Goal: Contribute content: Contribute content

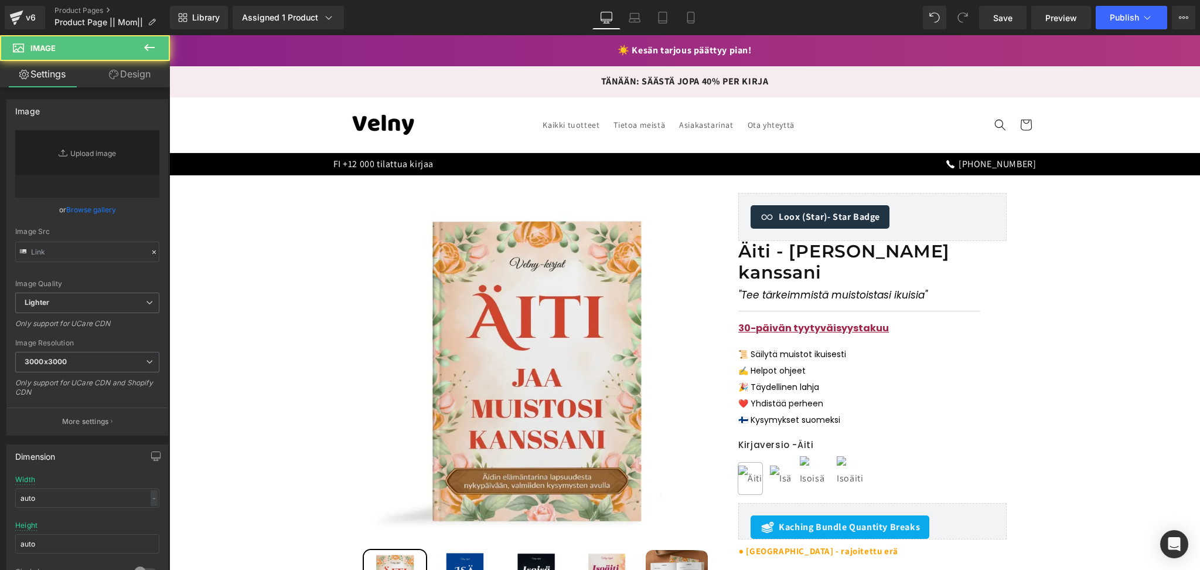
type input "[URL][DOMAIN_NAME]"
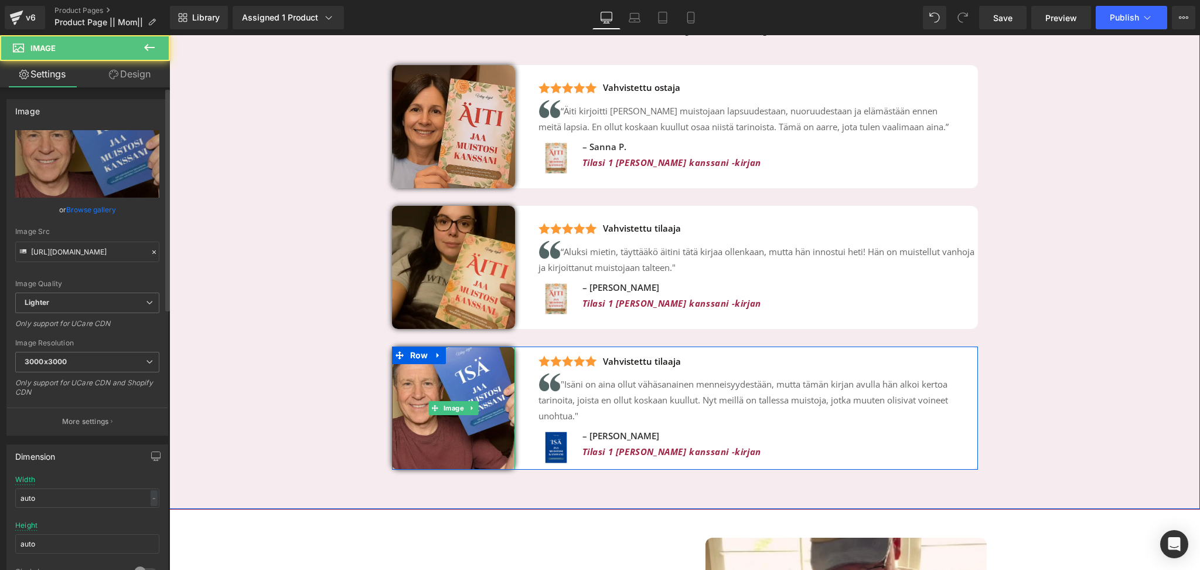
scroll to position [2743, 0]
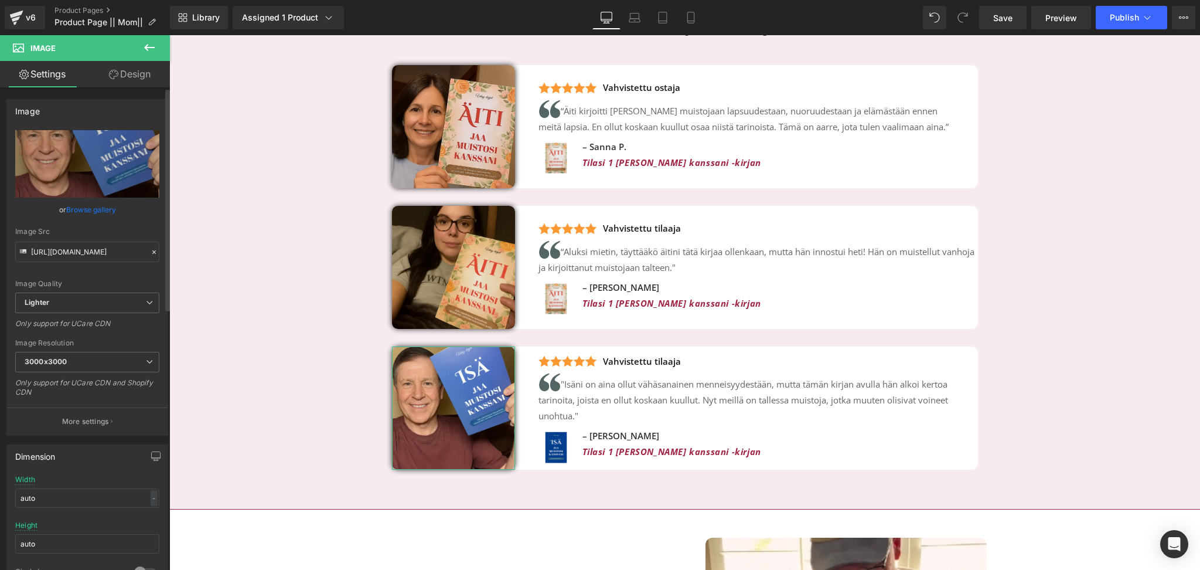
click at [83, 211] on link "Browse gallery" at bounding box center [91, 209] width 50 height 21
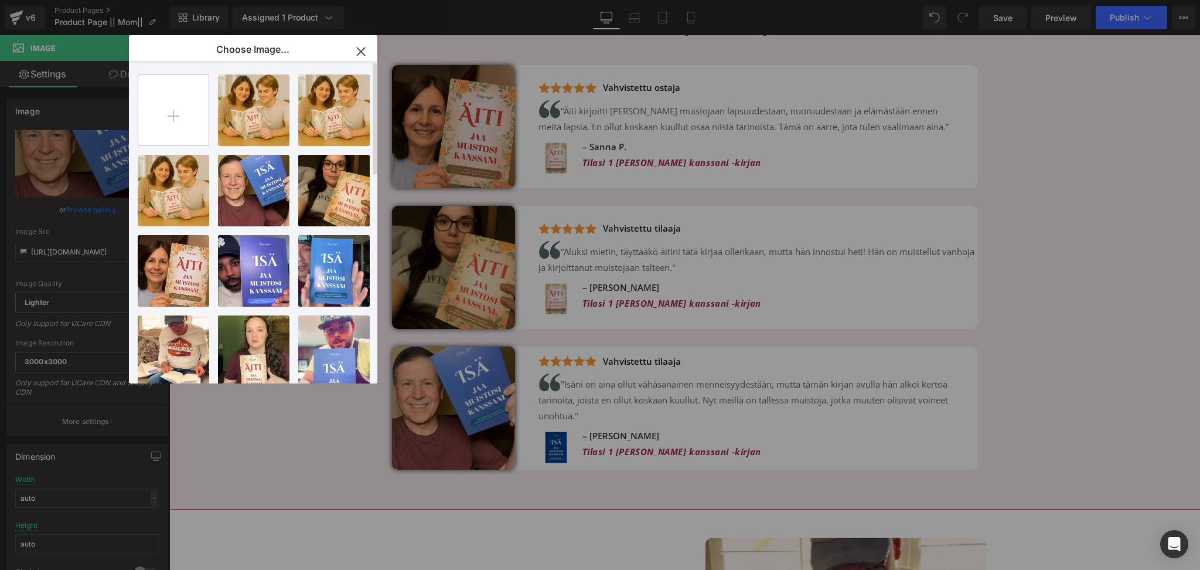
click at [181, 115] on input "file" at bounding box center [173, 110] width 70 height 70
type input "C:\fakepath\Carousel (17).png"
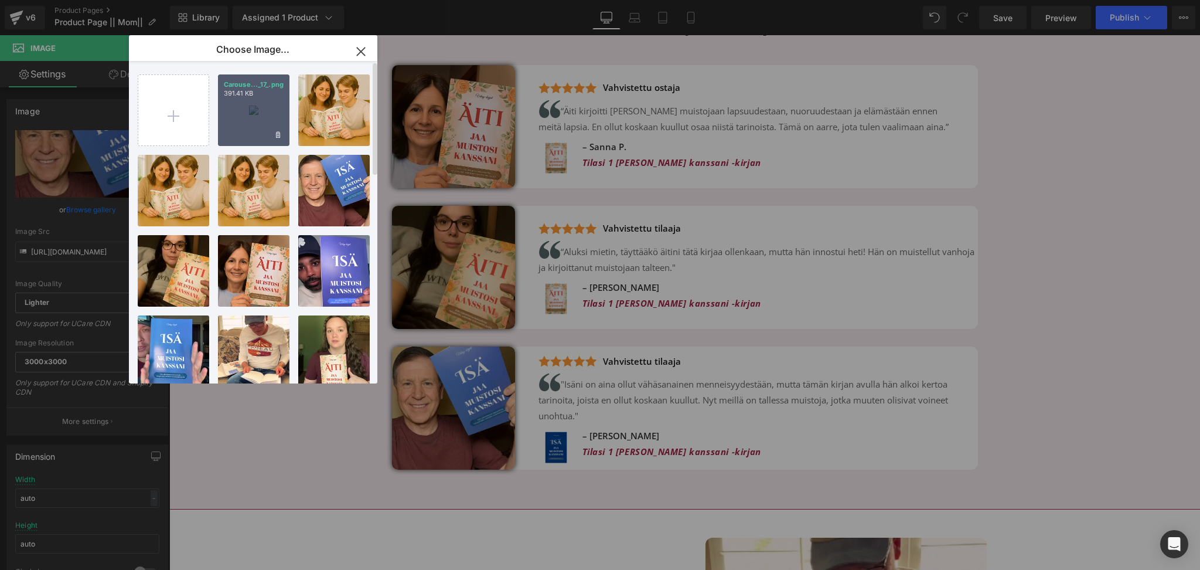
click at [254, 117] on div "Carouse..._17_.png 391.41 KB" at bounding box center [253, 109] width 71 height 71
type input "[URL][DOMAIN_NAME]"
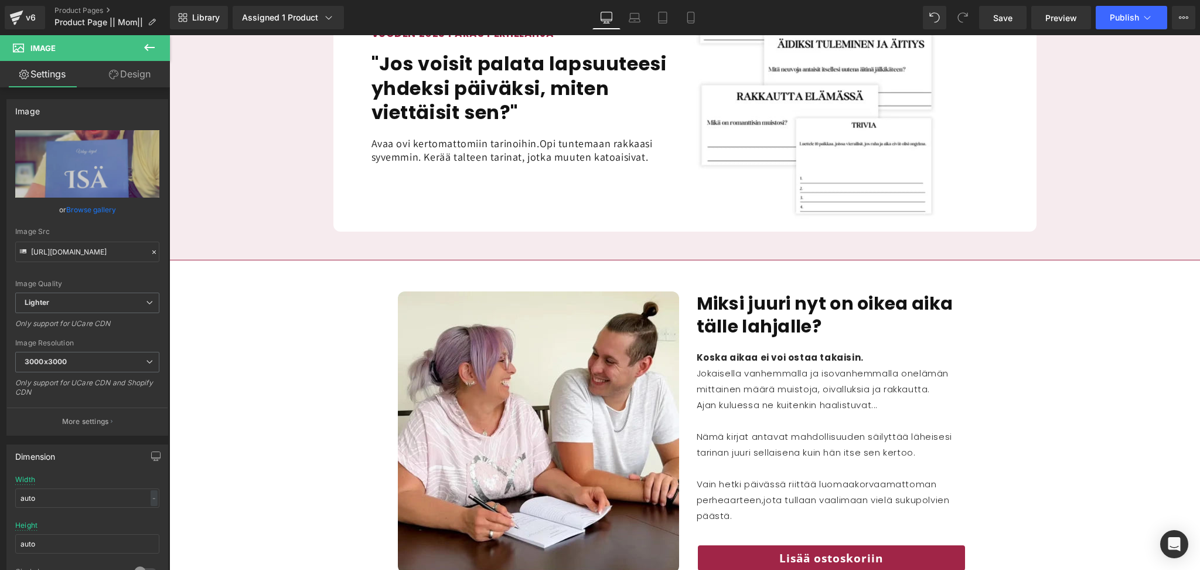
scroll to position [1287, 0]
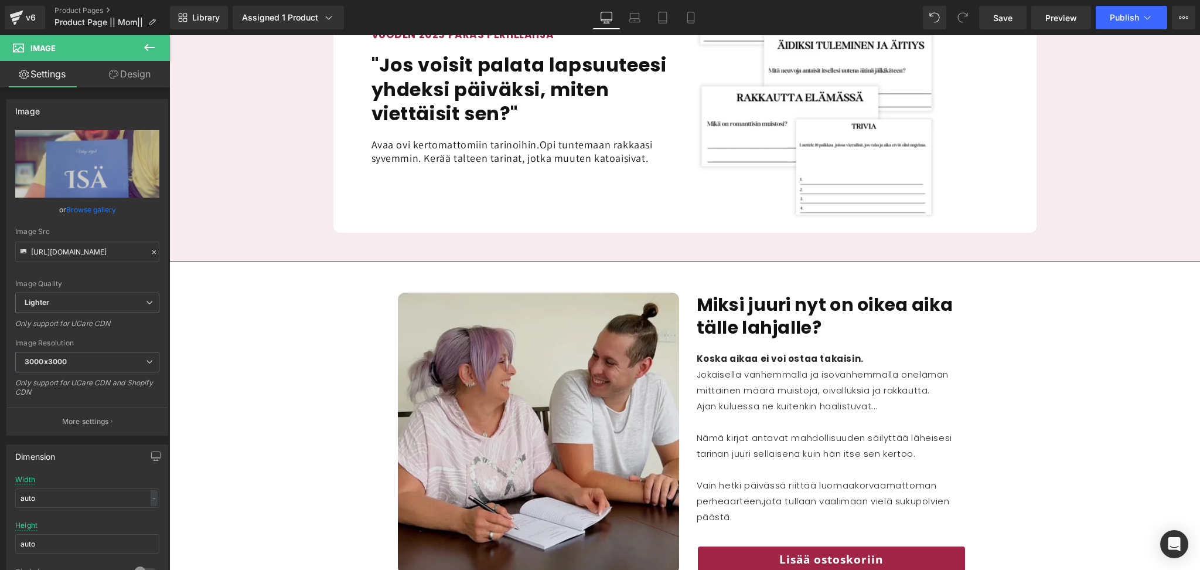
click at [565, 370] on img at bounding box center [538, 432] width 281 height 281
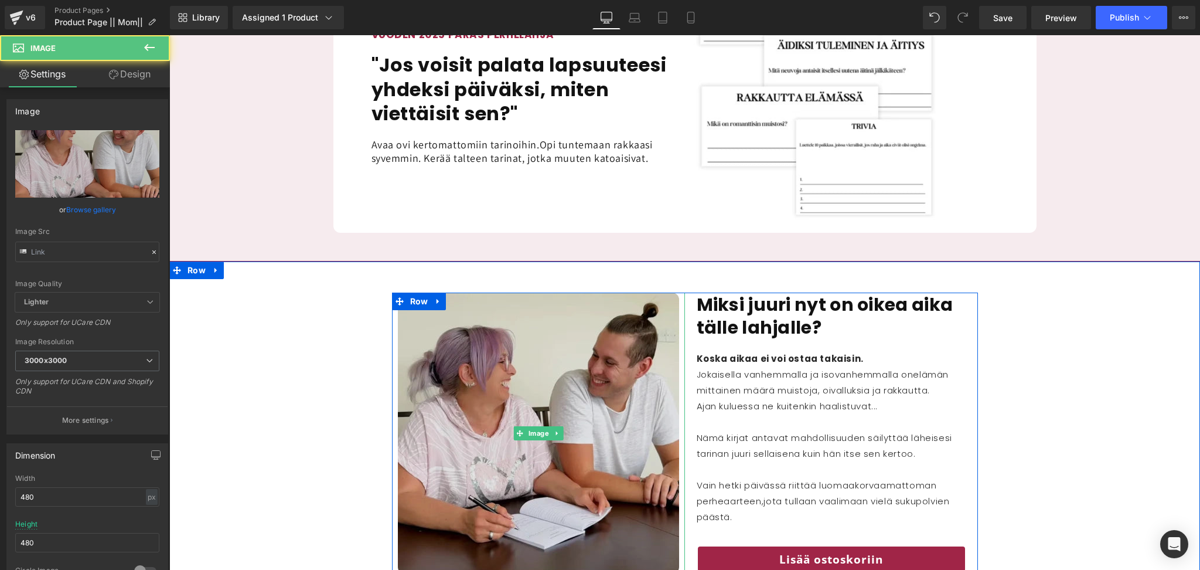
type input "[URL][DOMAIN_NAME]"
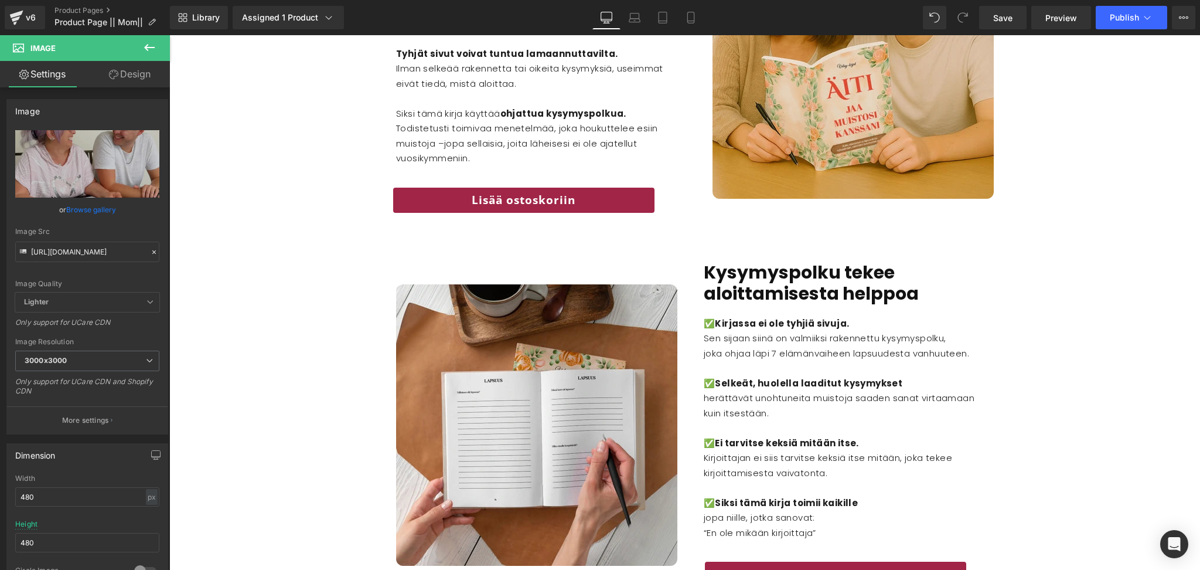
scroll to position [2038, 0]
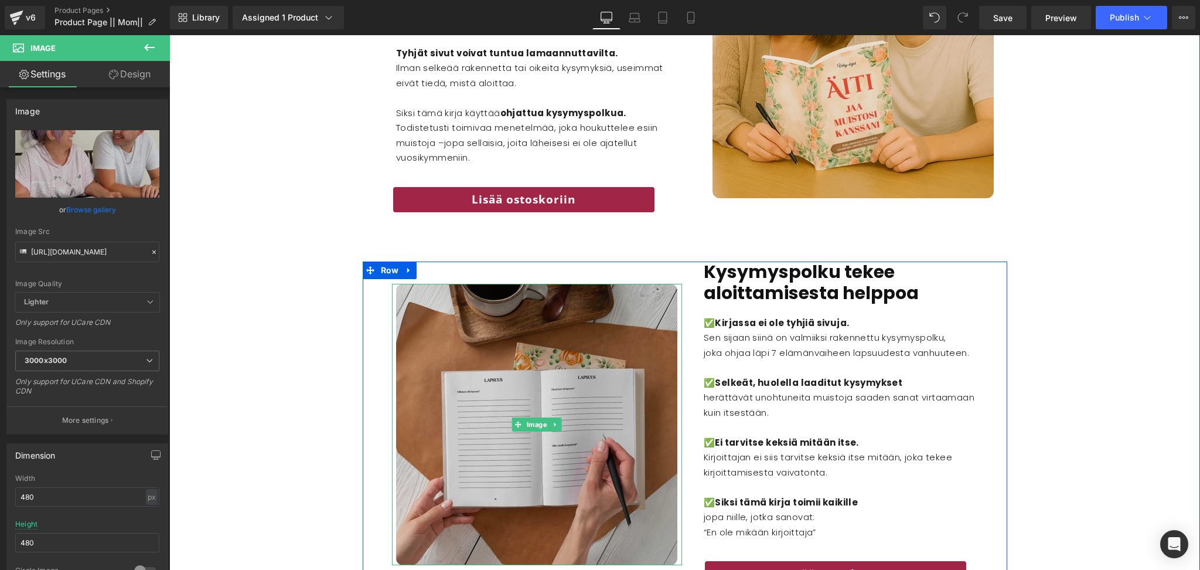
click at [540, 367] on img at bounding box center [536, 424] width 281 height 281
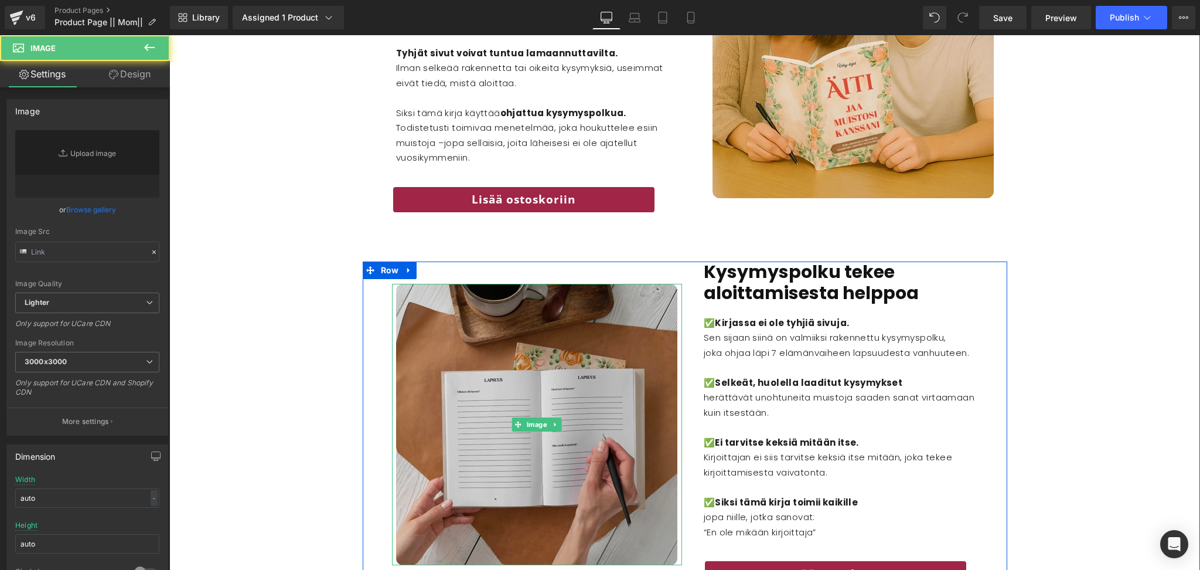
type input "[URL][DOMAIN_NAME]"
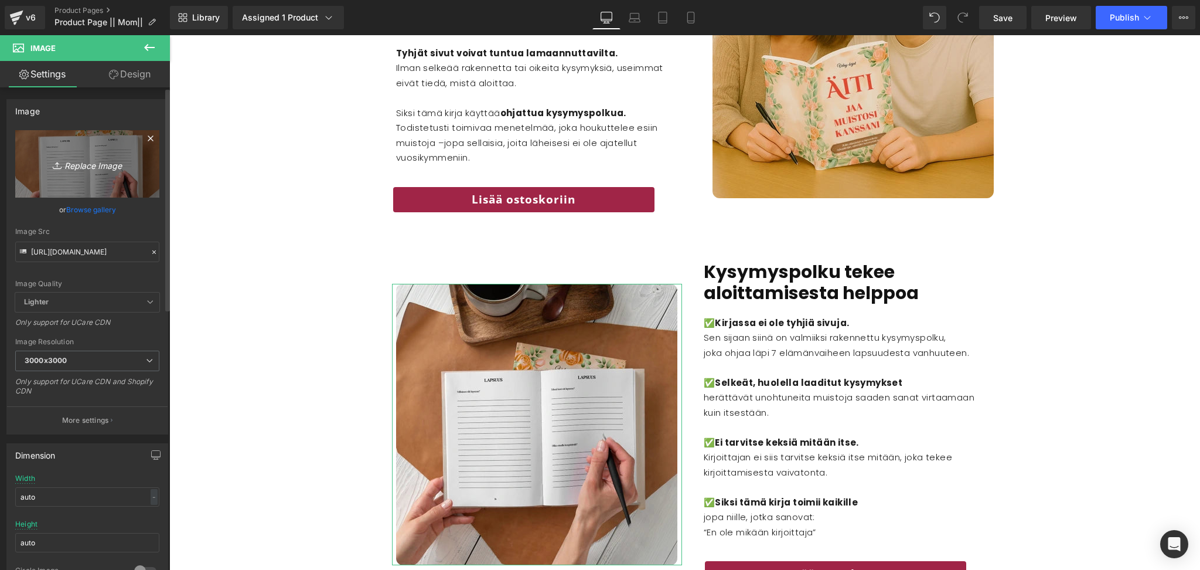
click at [83, 180] on link "Replace Image" at bounding box center [87, 163] width 144 height 67
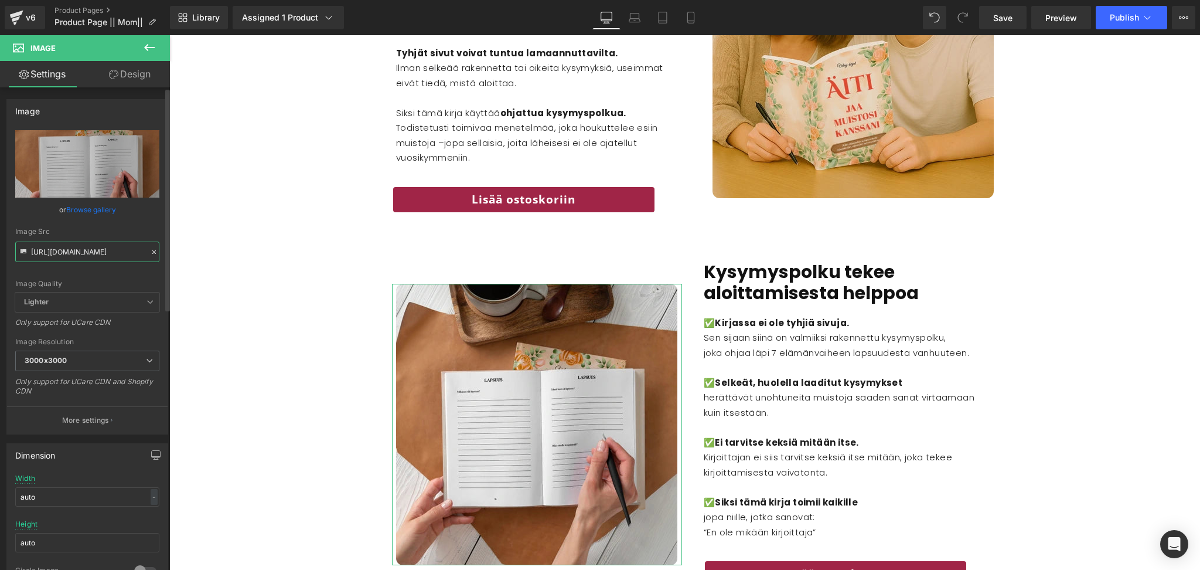
click at [100, 250] on input "[URL][DOMAIN_NAME]" at bounding box center [87, 251] width 144 height 21
click at [88, 249] on input "[URL][DOMAIN_NAME]" at bounding box center [87, 251] width 144 height 21
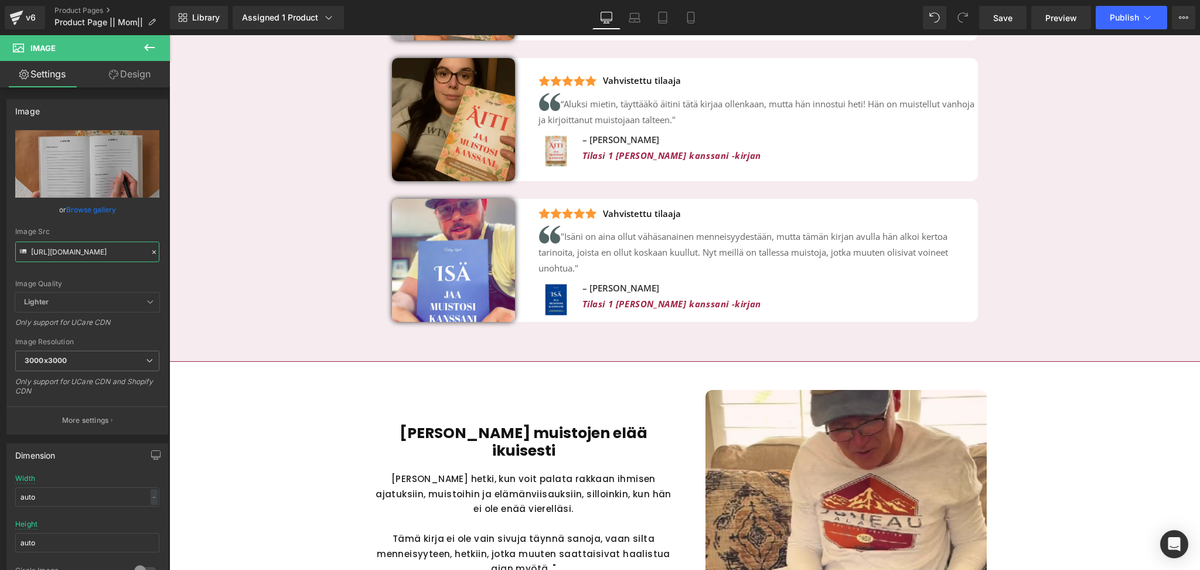
scroll to position [2896, 0]
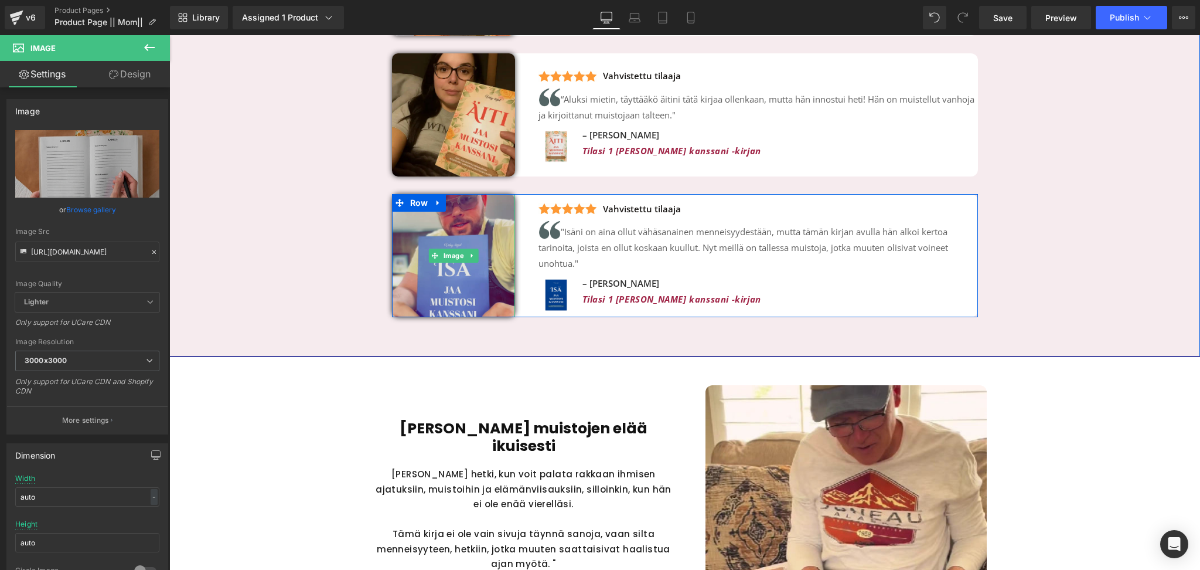
click at [443, 258] on img at bounding box center [453, 255] width 123 height 123
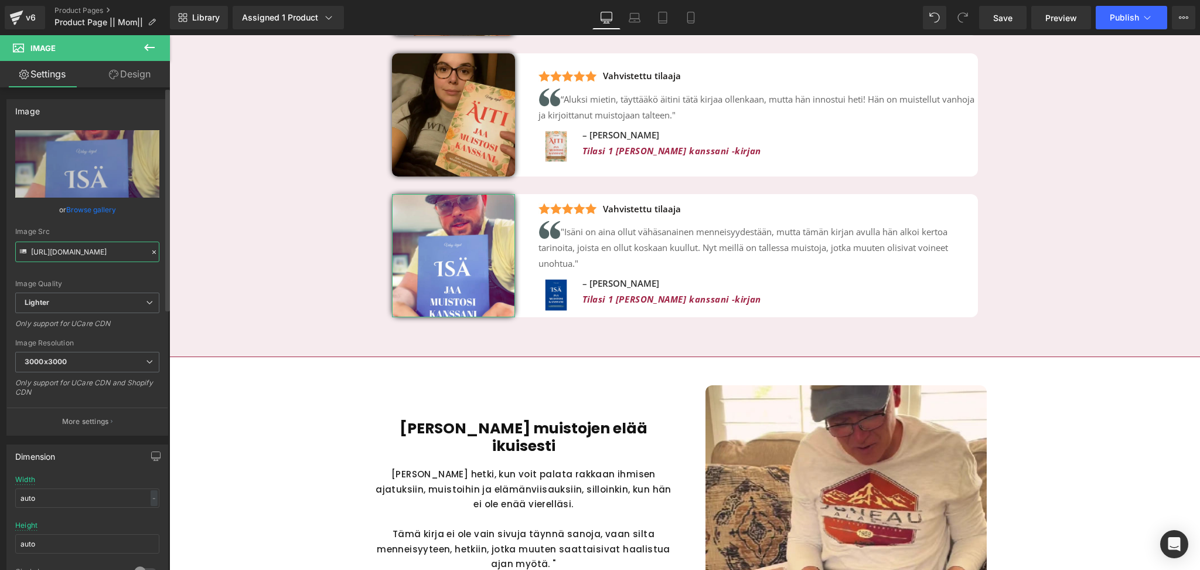
click at [73, 248] on input "[URL][DOMAIN_NAME]" at bounding box center [87, 251] width 144 height 21
click at [992, 12] on link "Save" at bounding box center [1002, 17] width 47 height 23
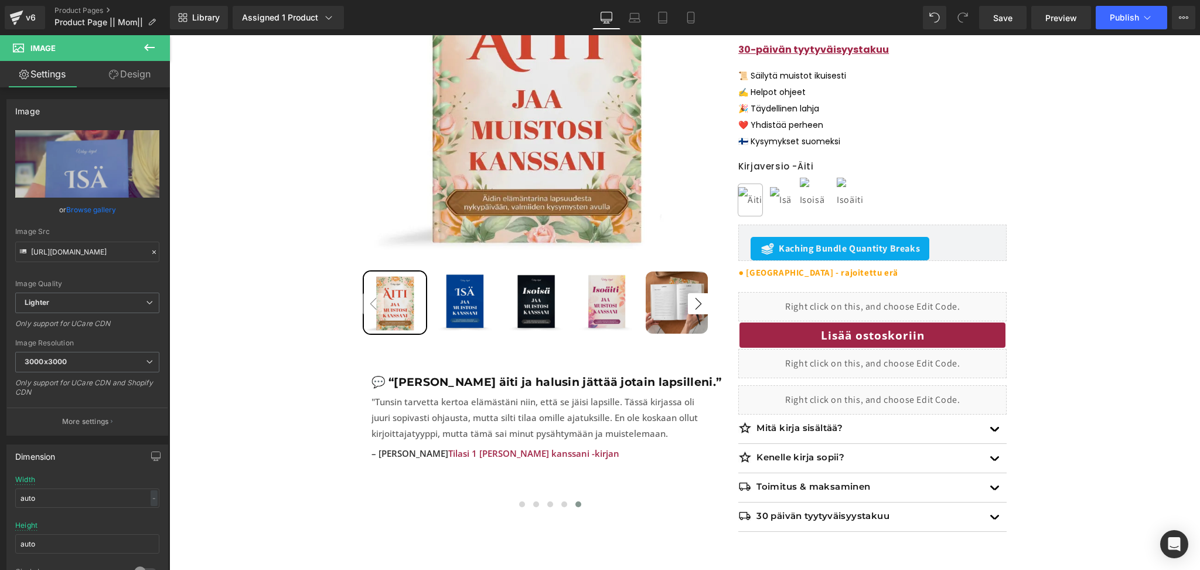
scroll to position [278, 0]
click at [24, 10] on div "v6" at bounding box center [30, 17] width 15 height 15
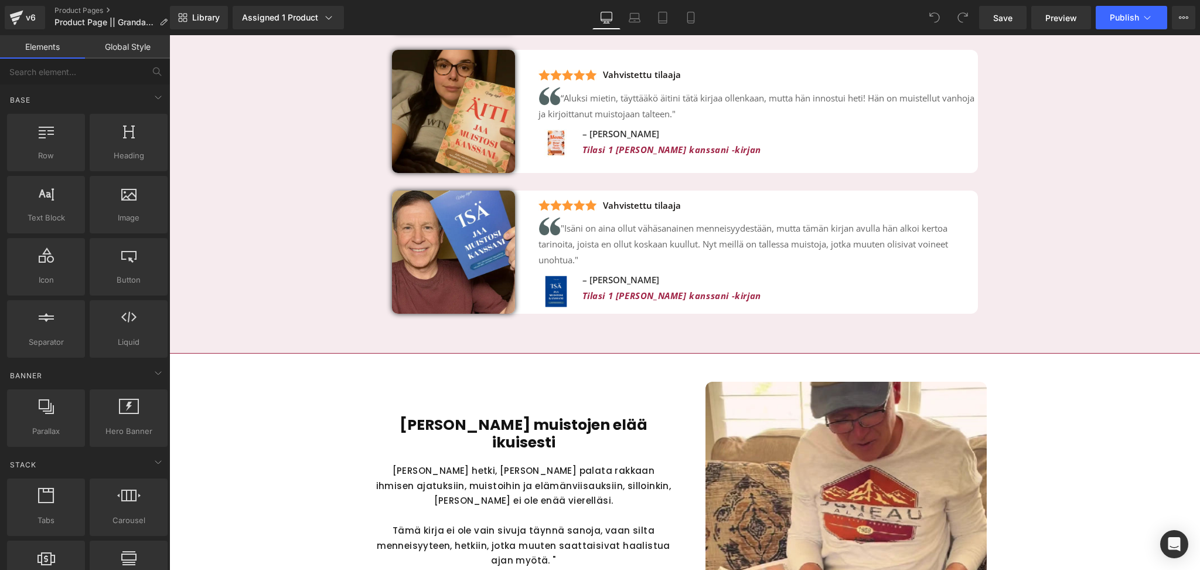
scroll to position [2935, 0]
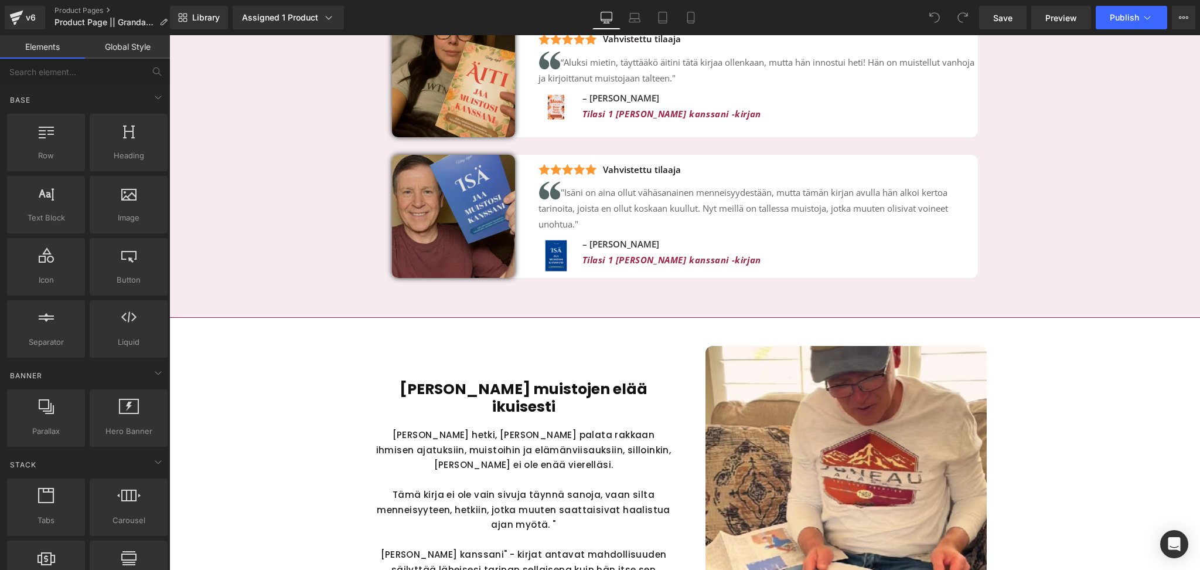
click at [457, 229] on img at bounding box center [453, 216] width 123 height 123
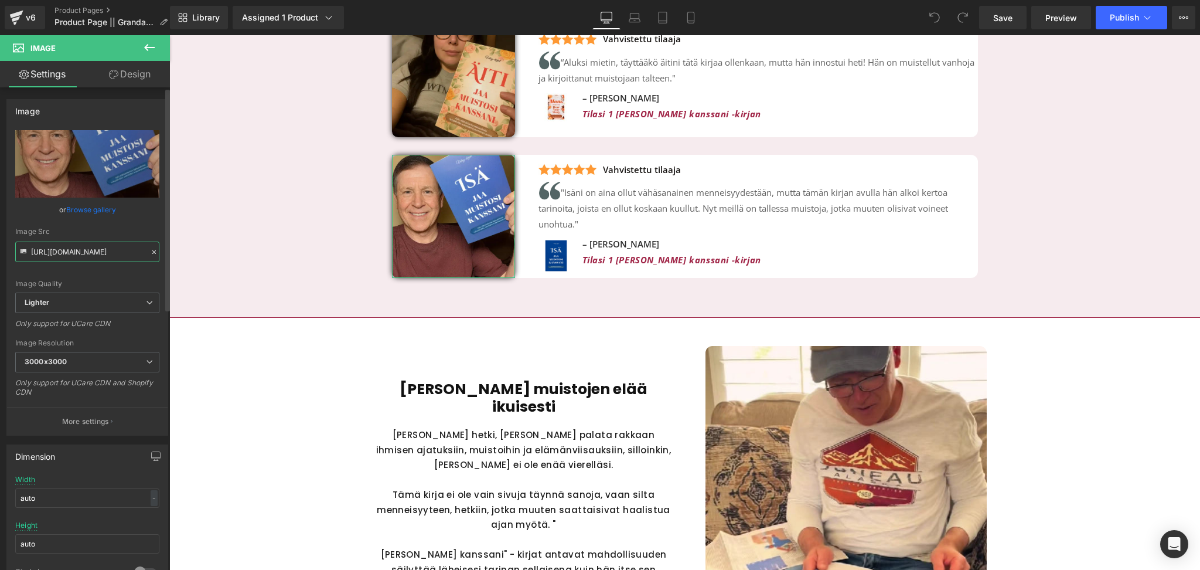
click at [73, 259] on input "[URL][DOMAIN_NAME]" at bounding box center [87, 251] width 144 height 21
click at [98, 251] on input "[URL][DOMAIN_NAME]" at bounding box center [87, 251] width 144 height 21
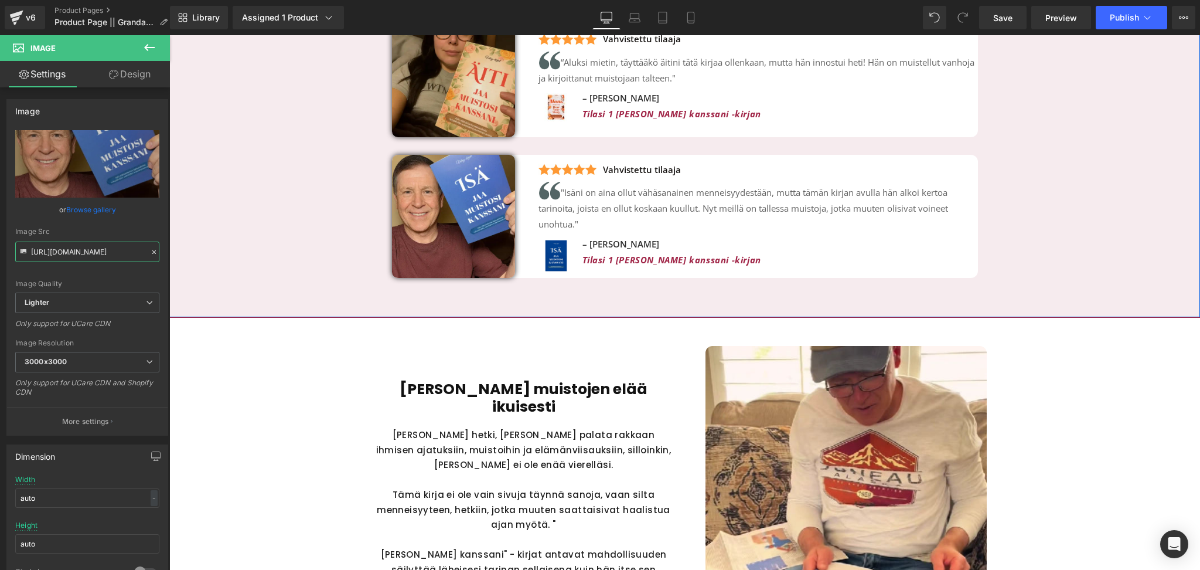
scroll to position [0, 366]
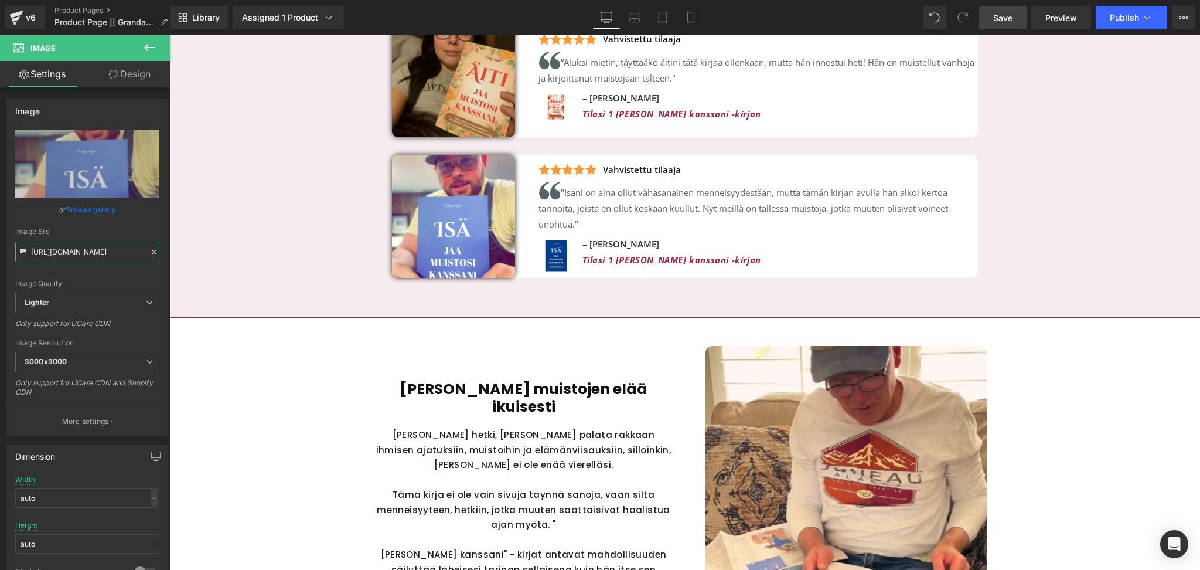
type input "[URL][DOMAIN_NAME]"
click at [990, 17] on link "Save" at bounding box center [1002, 17] width 47 height 23
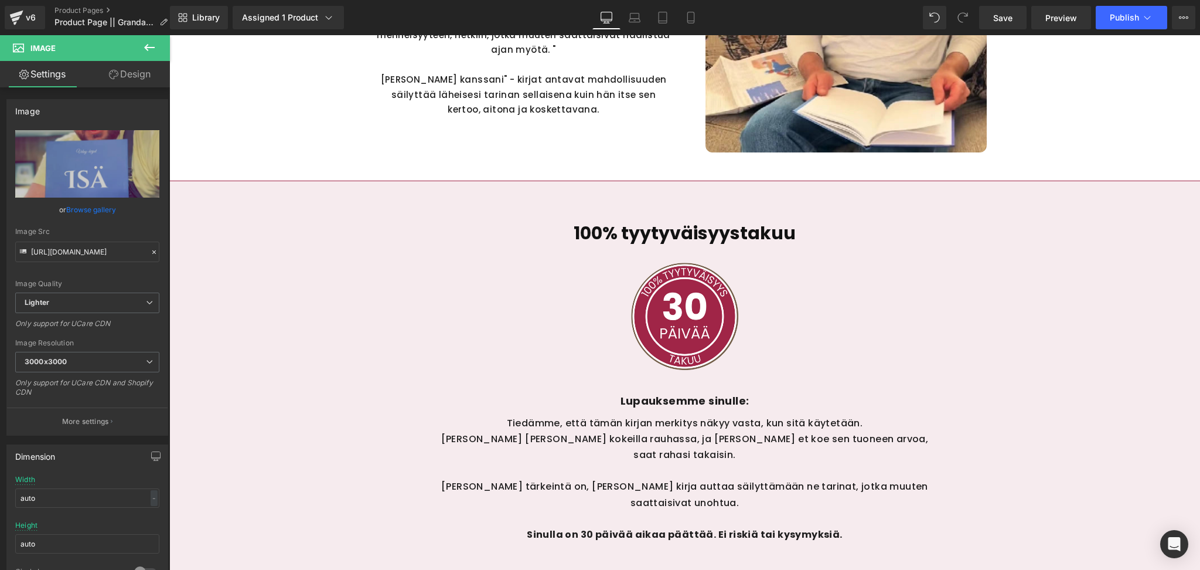
scroll to position [3306, 0]
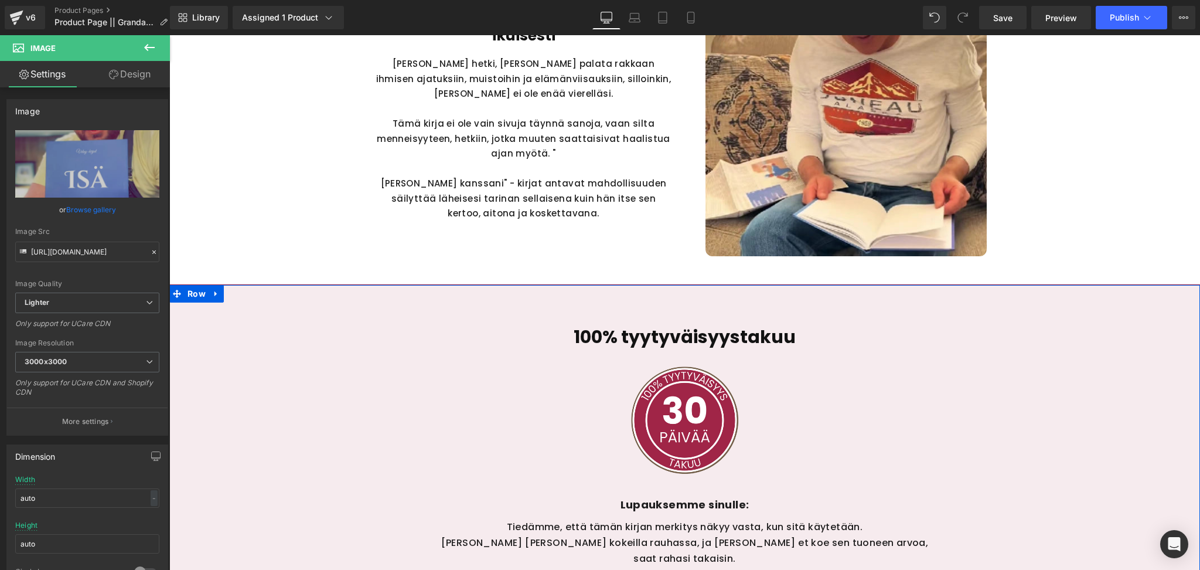
click at [429, 311] on span at bounding box center [433, 318] width 12 height 14
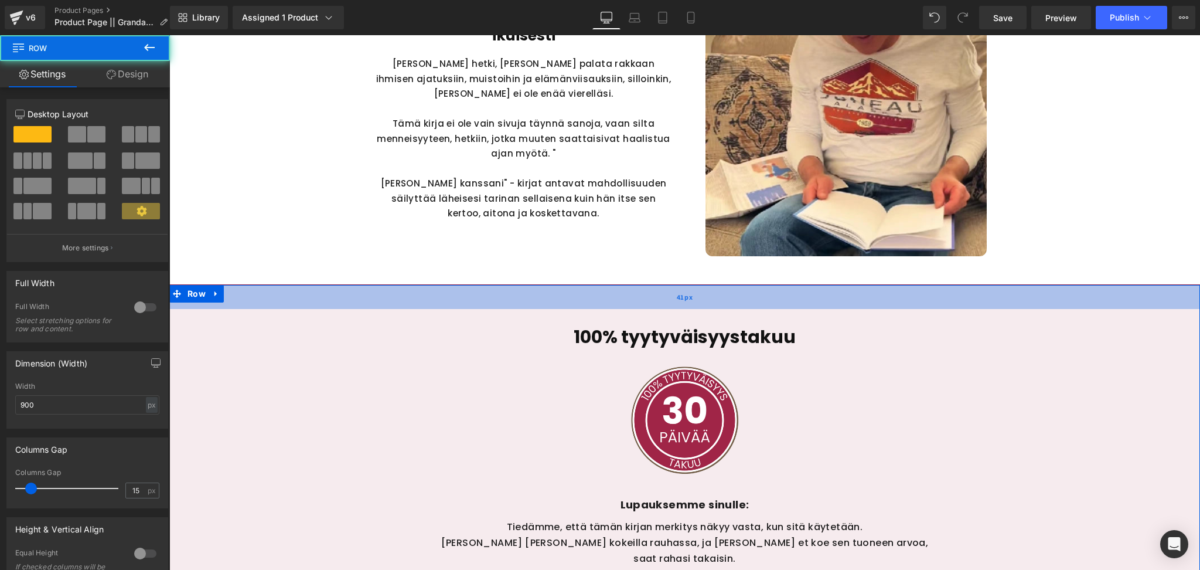
click at [387, 304] on div "41px" at bounding box center [684, 297] width 1031 height 24
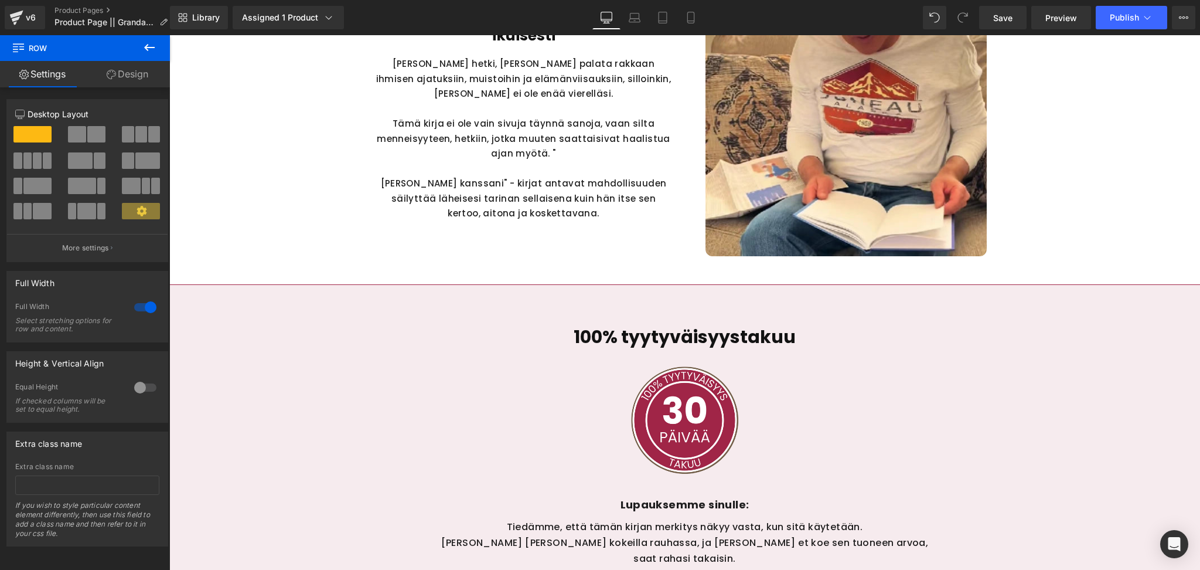
click at [157, 42] on button at bounding box center [149, 48] width 41 height 26
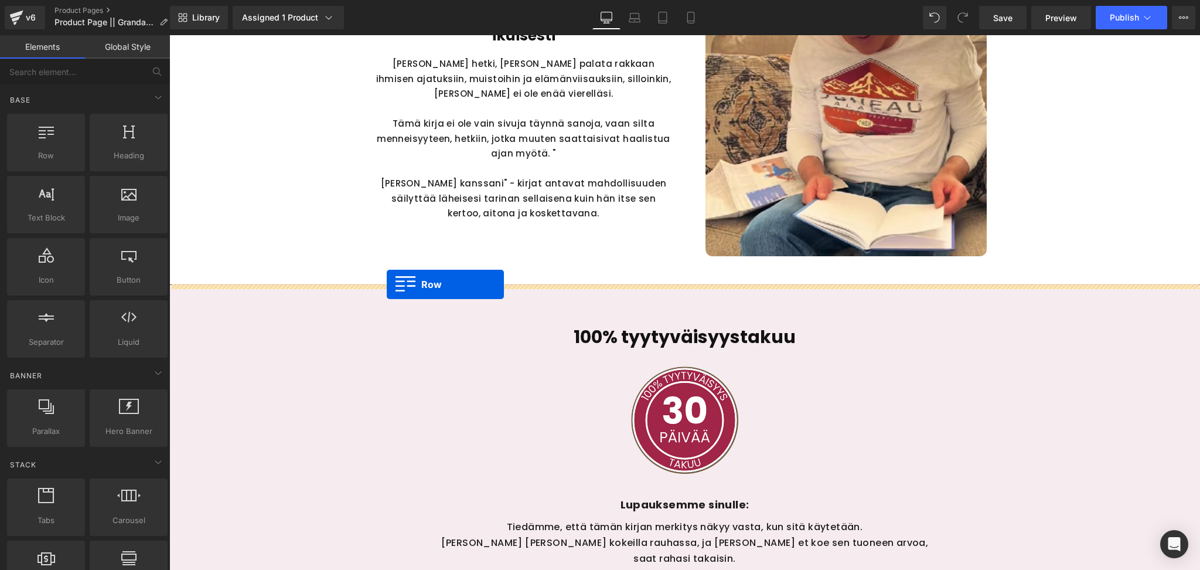
drag, startPoint x: 199, startPoint y: 171, endPoint x: 387, endPoint y: 284, distance: 219.8
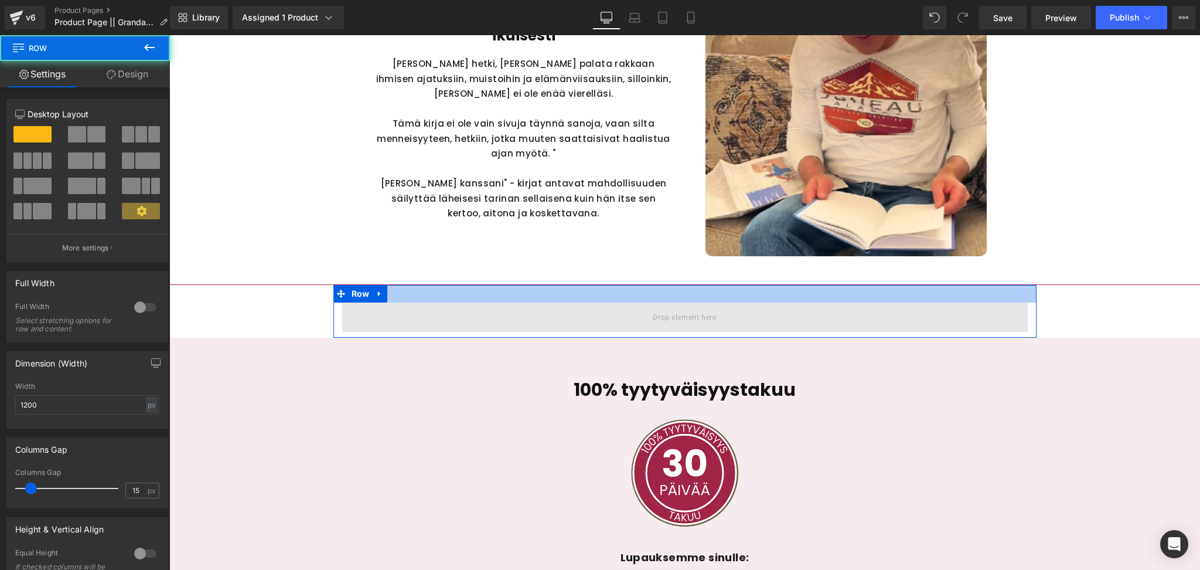
scroll to position [3220, 0]
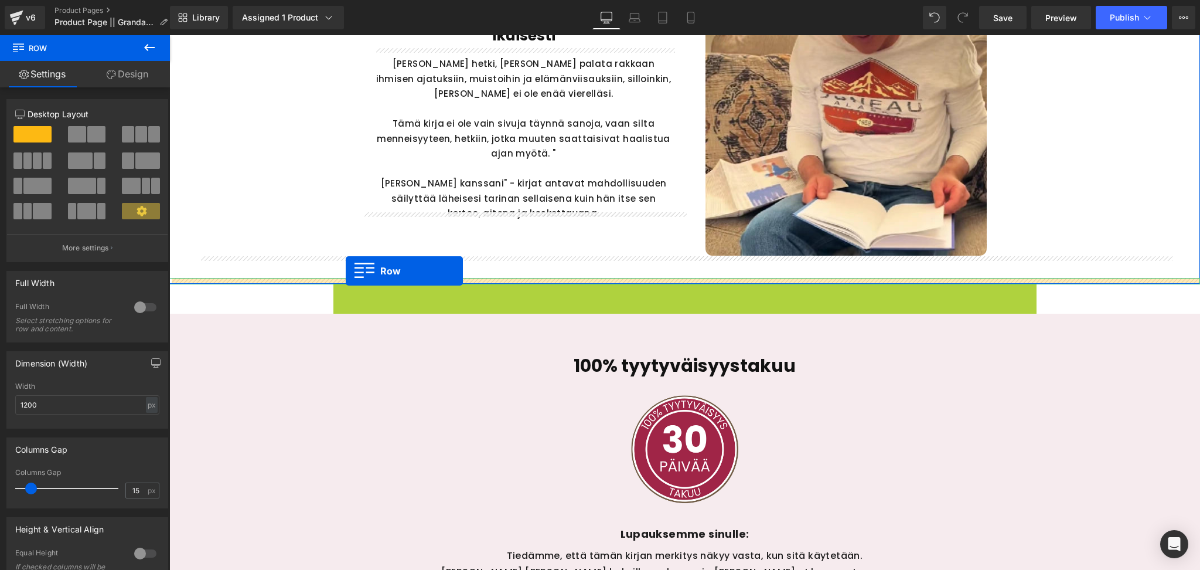
drag, startPoint x: 344, startPoint y: 296, endPoint x: 346, endPoint y: 271, distance: 25.3
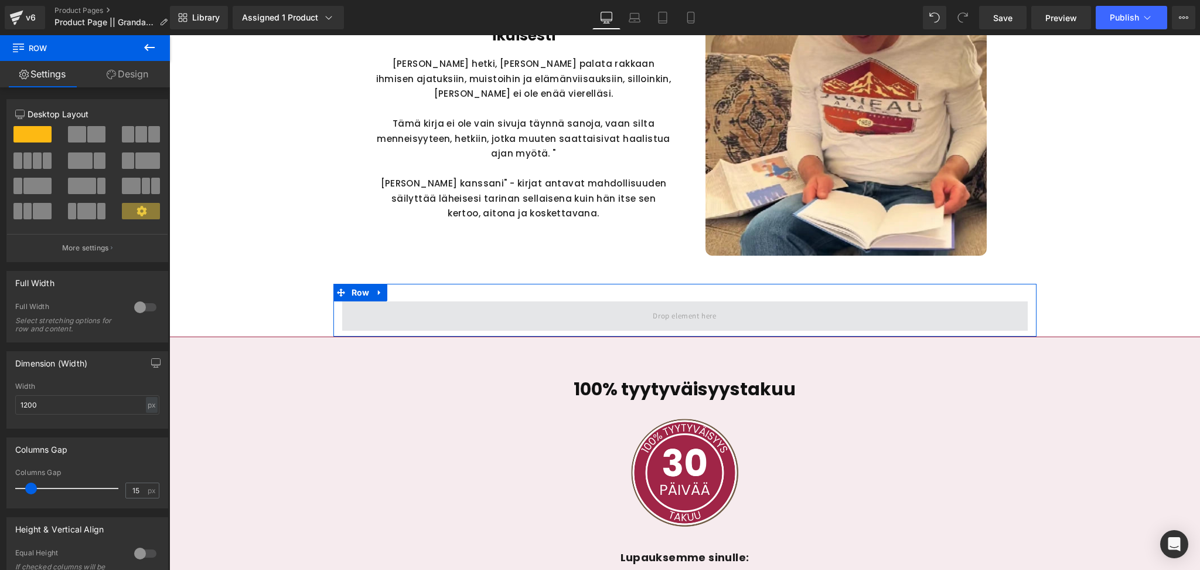
click at [634, 315] on span at bounding box center [685, 315] width 686 height 29
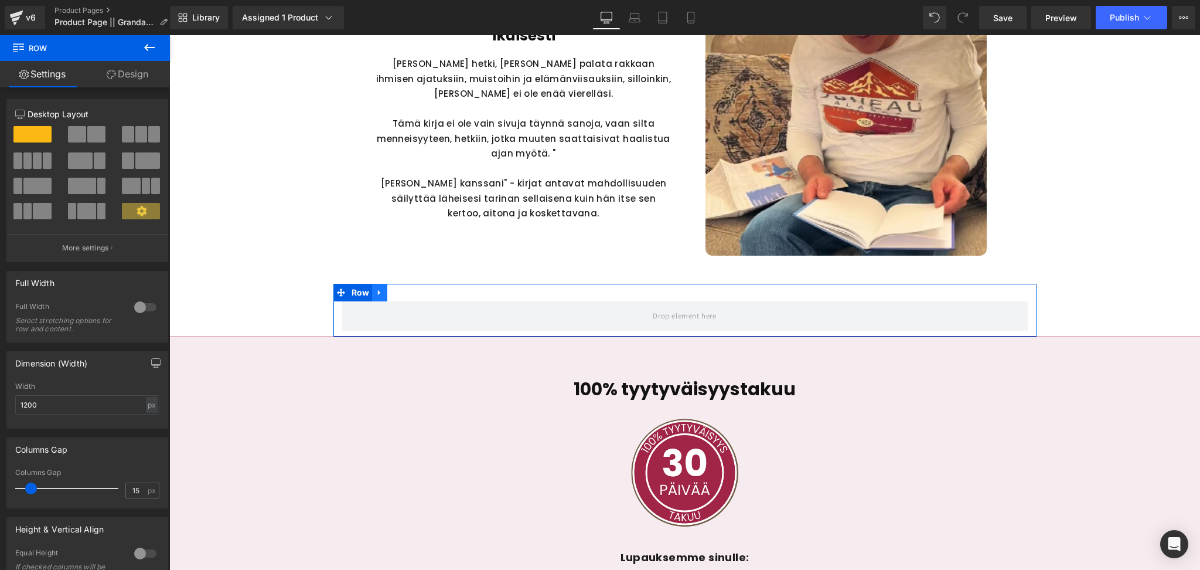
click at [378, 295] on icon at bounding box center [380, 292] width 8 height 9
click at [414, 299] on link at bounding box center [410, 293] width 15 height 18
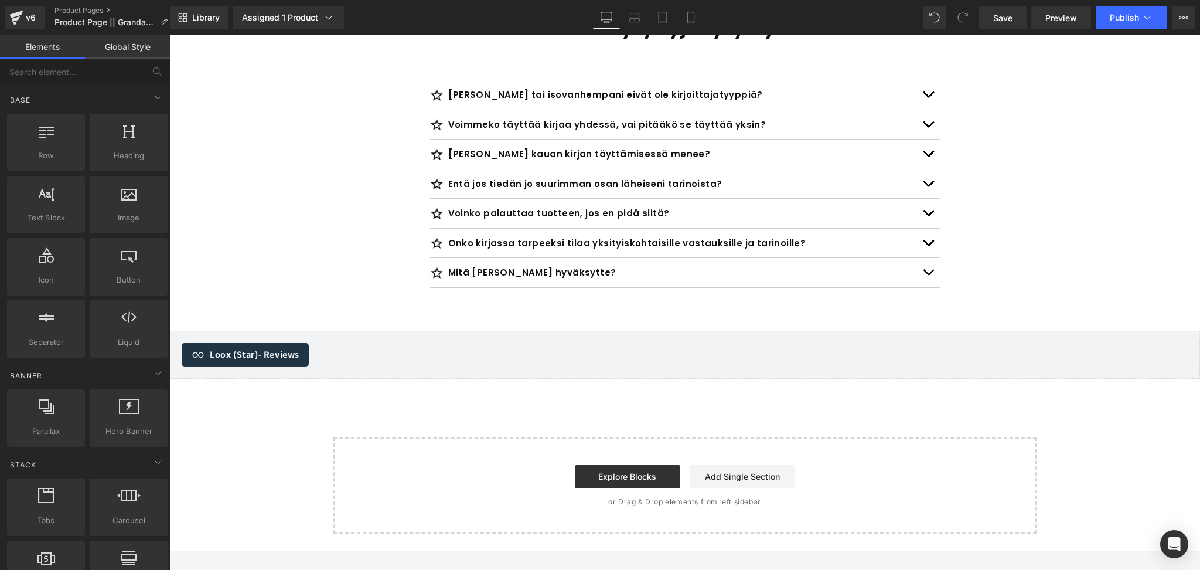
scroll to position [4196, 0]
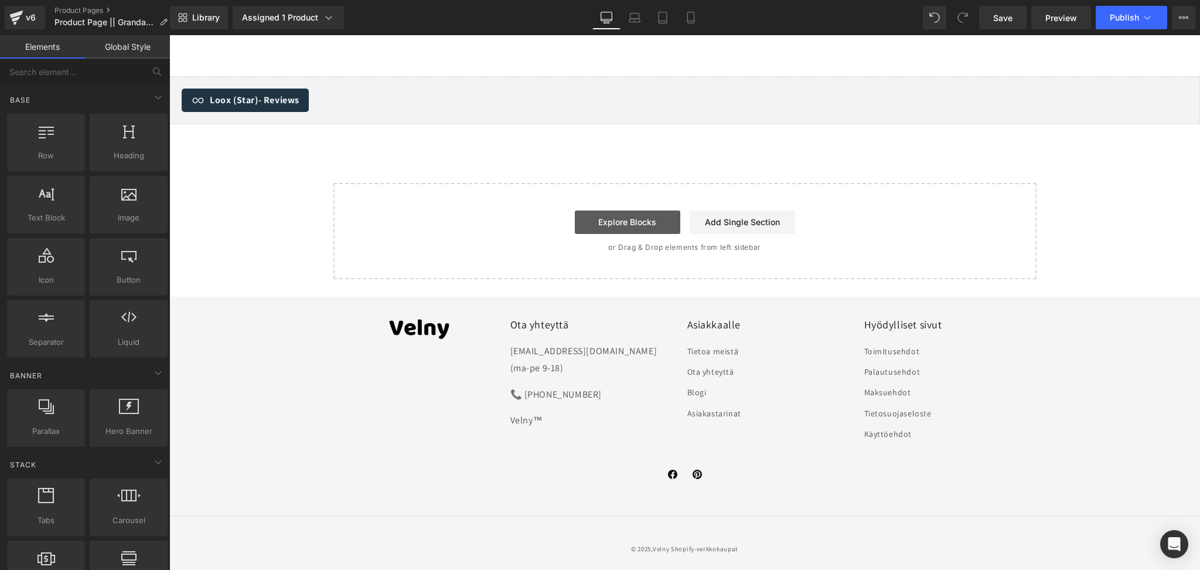
click at [627, 210] on link "Explore Blocks" at bounding box center [627, 221] width 105 height 23
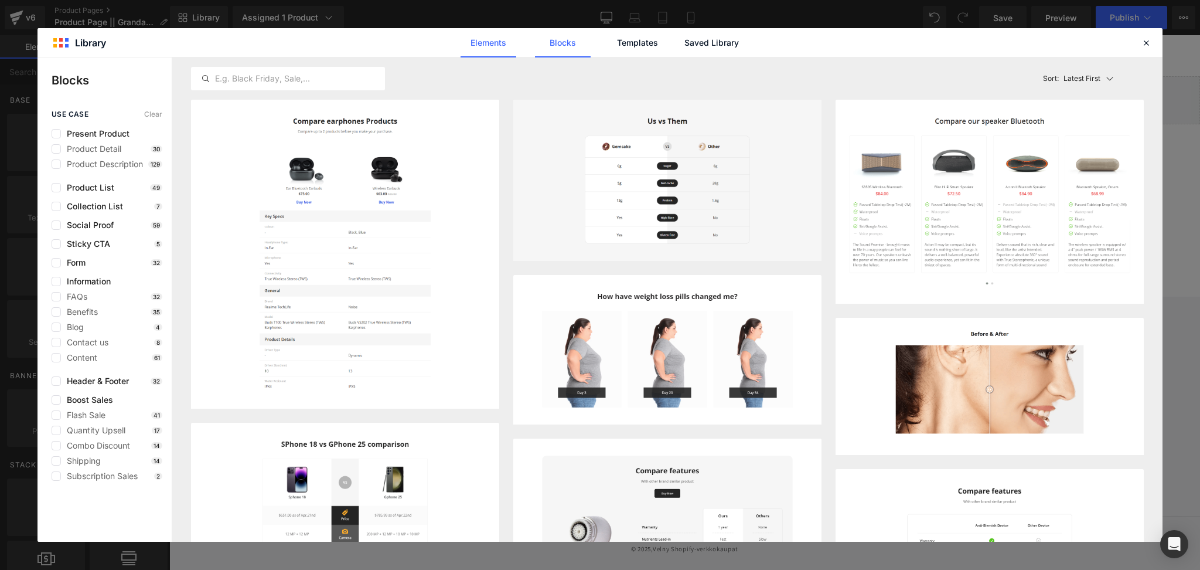
click at [609, 45] on link "Elements" at bounding box center [637, 42] width 56 height 29
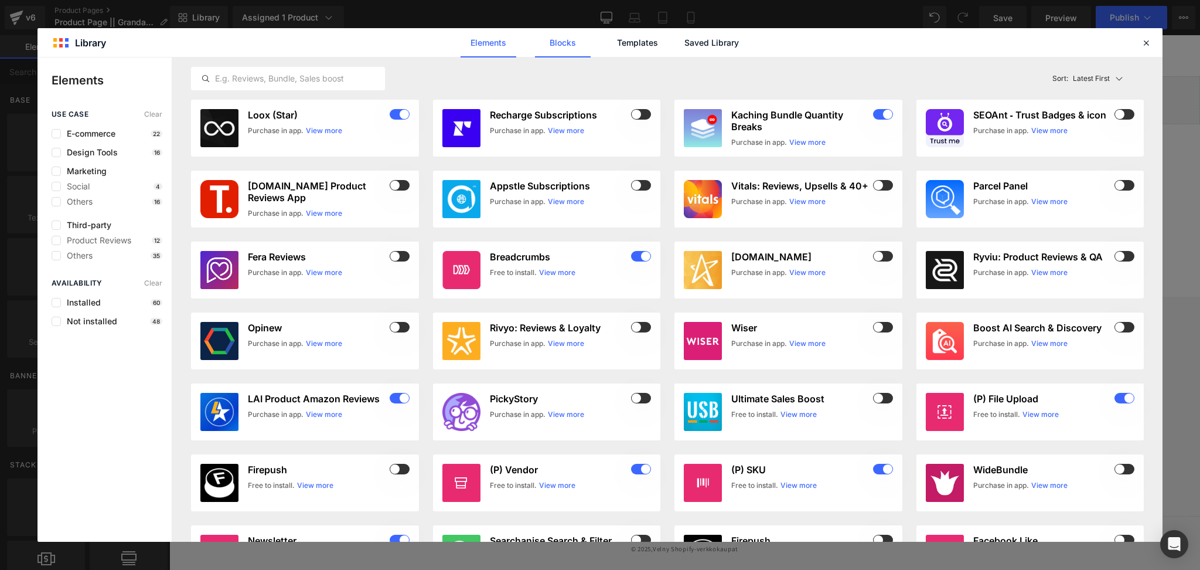
click at [684, 34] on link "Blocks" at bounding box center [712, 42] width 56 height 29
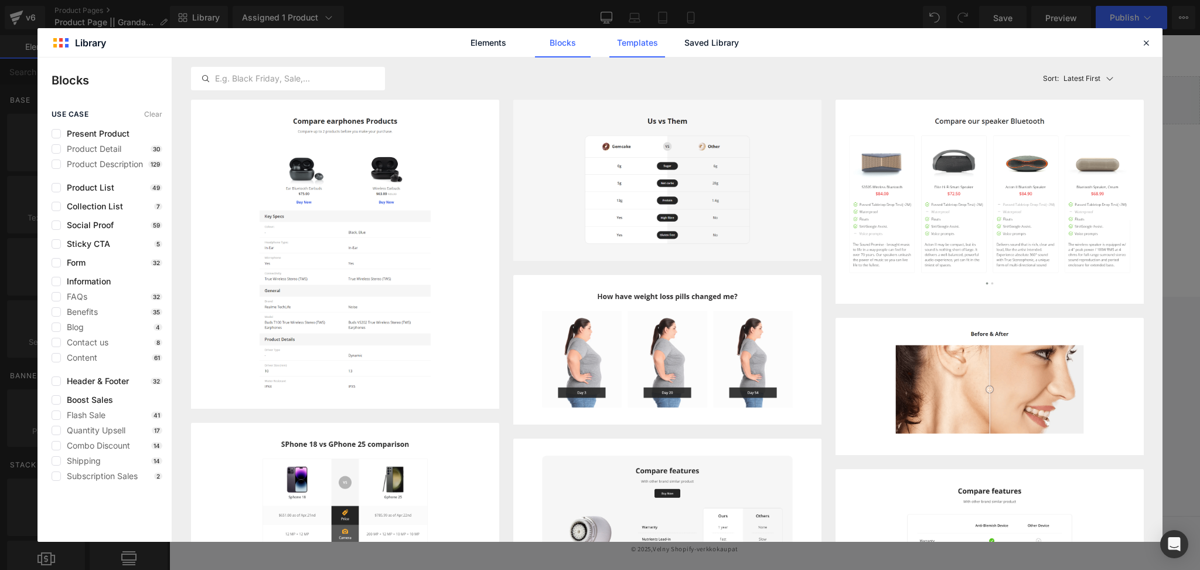
click at [0, 0] on link "Templates" at bounding box center [0, 0] width 0 height 0
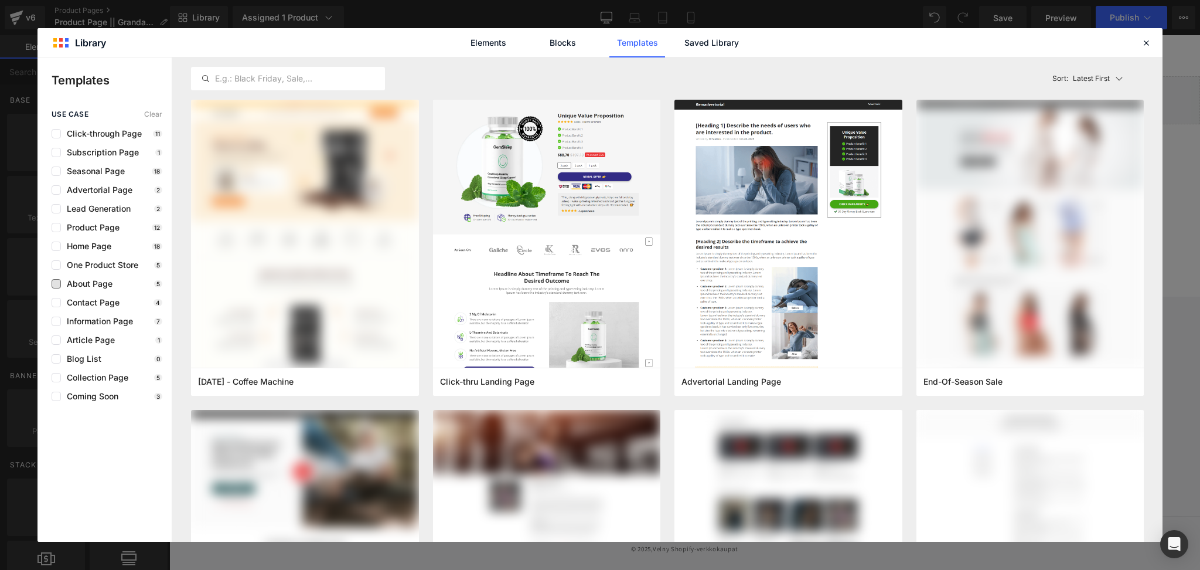
click at [101, 285] on span "About Page" at bounding box center [87, 283] width 52 height 9
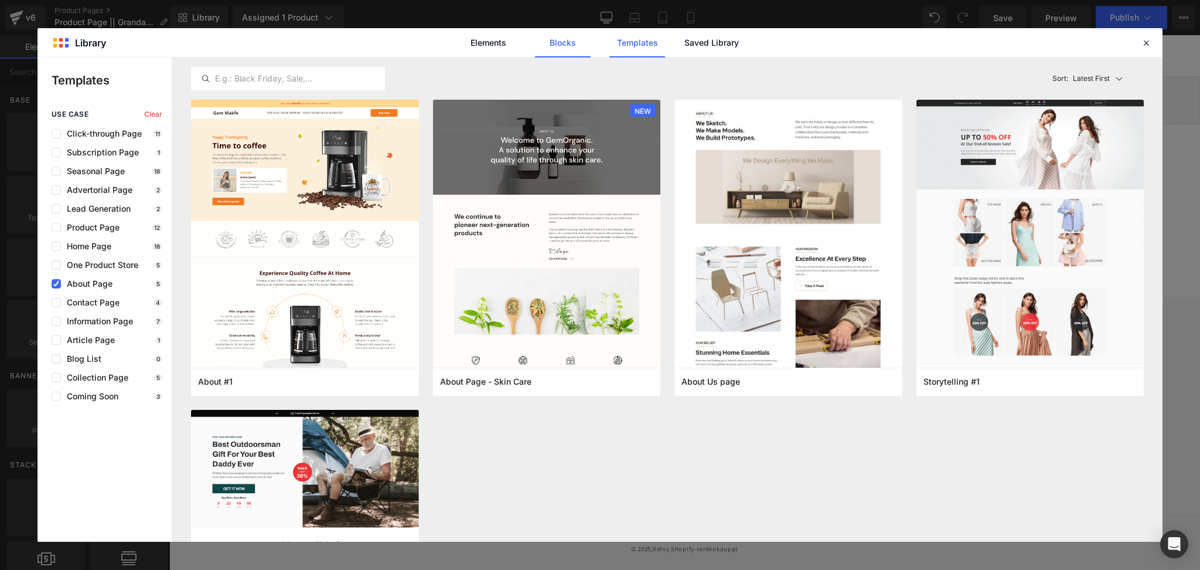
click at [684, 43] on link "Blocks" at bounding box center [712, 42] width 56 height 29
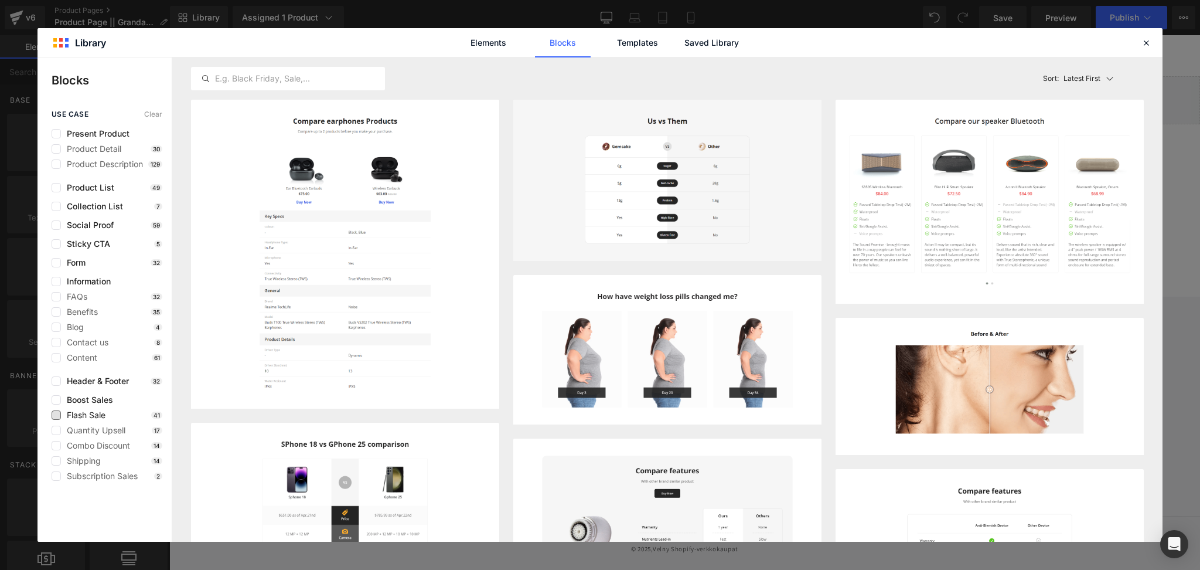
click at [98, 416] on span "Flash Sale" at bounding box center [83, 414] width 45 height 9
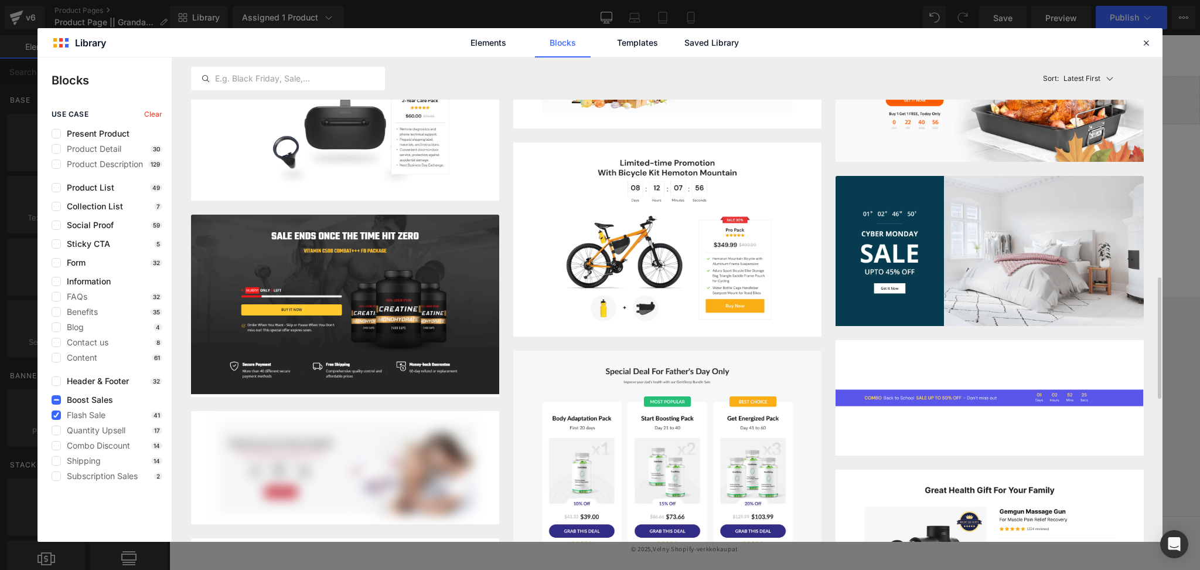
scroll to position [879, 0]
click at [80, 432] on span "Quantity Upsell" at bounding box center [93, 429] width 64 height 9
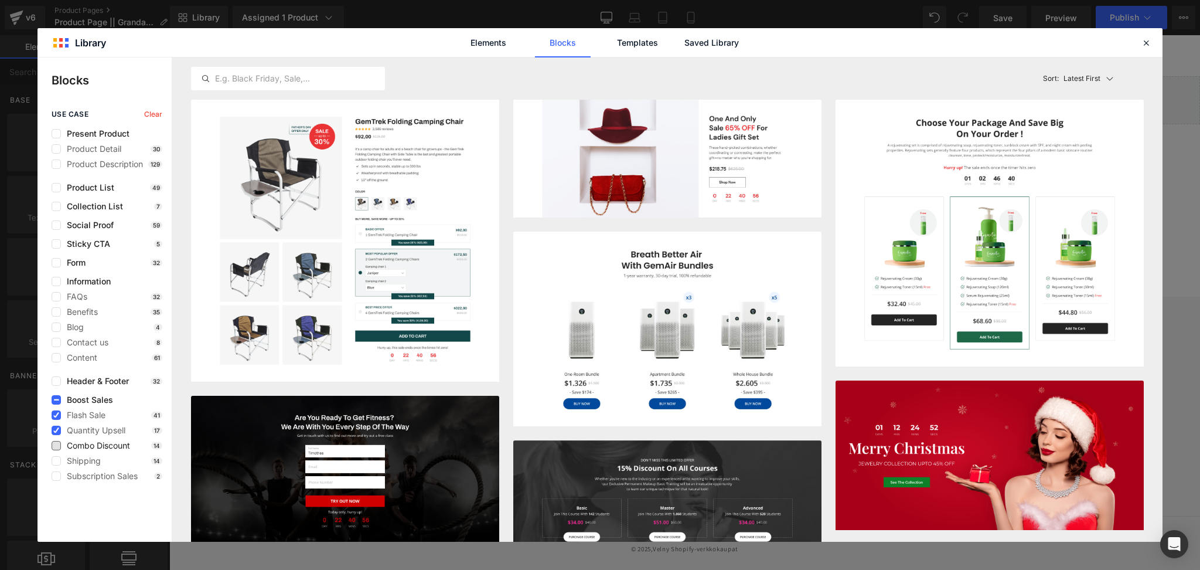
click at [103, 444] on span "Combo Discount" at bounding box center [95, 445] width 69 height 9
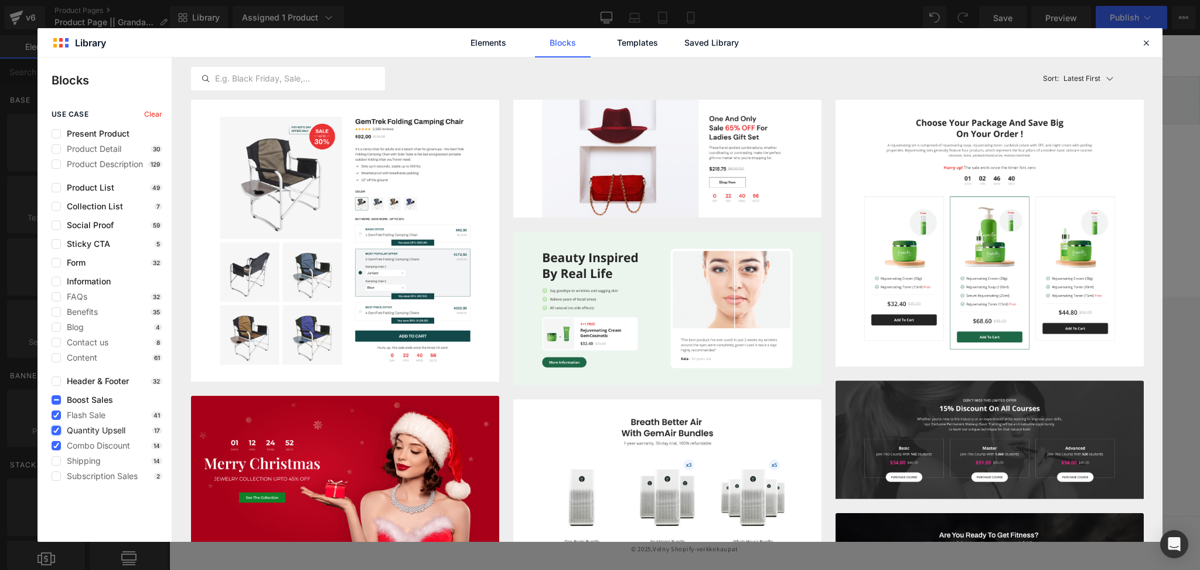
click at [57, 430] on icon at bounding box center [56, 430] width 6 height 0
click at [56, 430] on input "checkbox" at bounding box center [56, 430] width 0 height 0
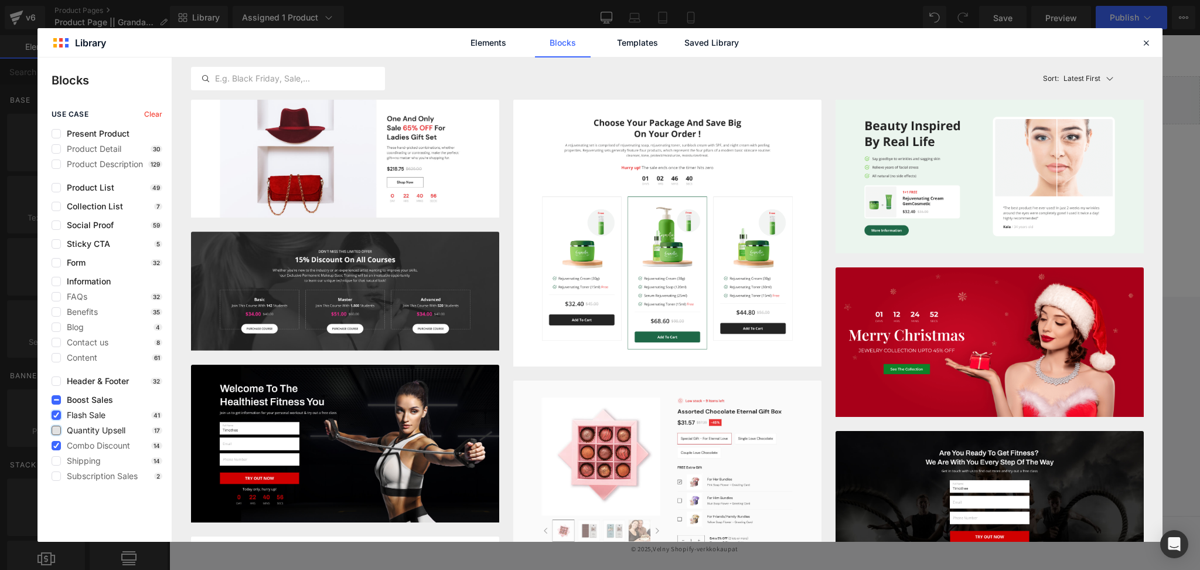
click at [59, 415] on icon at bounding box center [56, 415] width 6 height 0
click at [56, 415] on input "checkbox" at bounding box center [56, 415] width 0 height 0
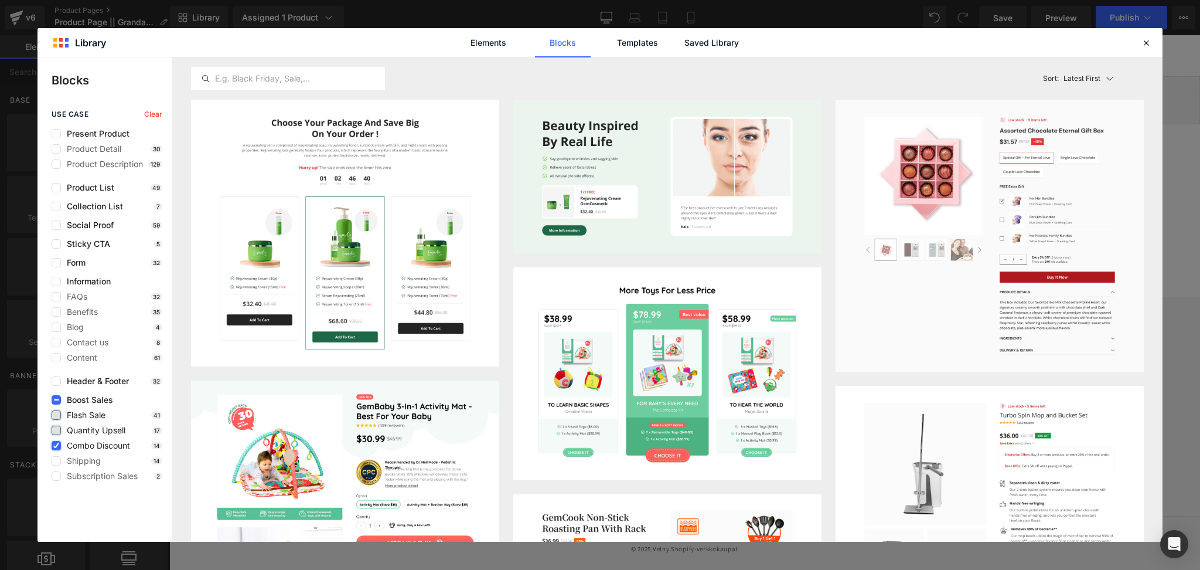
click at [55, 445] on icon at bounding box center [56, 445] width 6 height 0
click at [56, 445] on input "checkbox" at bounding box center [56, 445] width 0 height 0
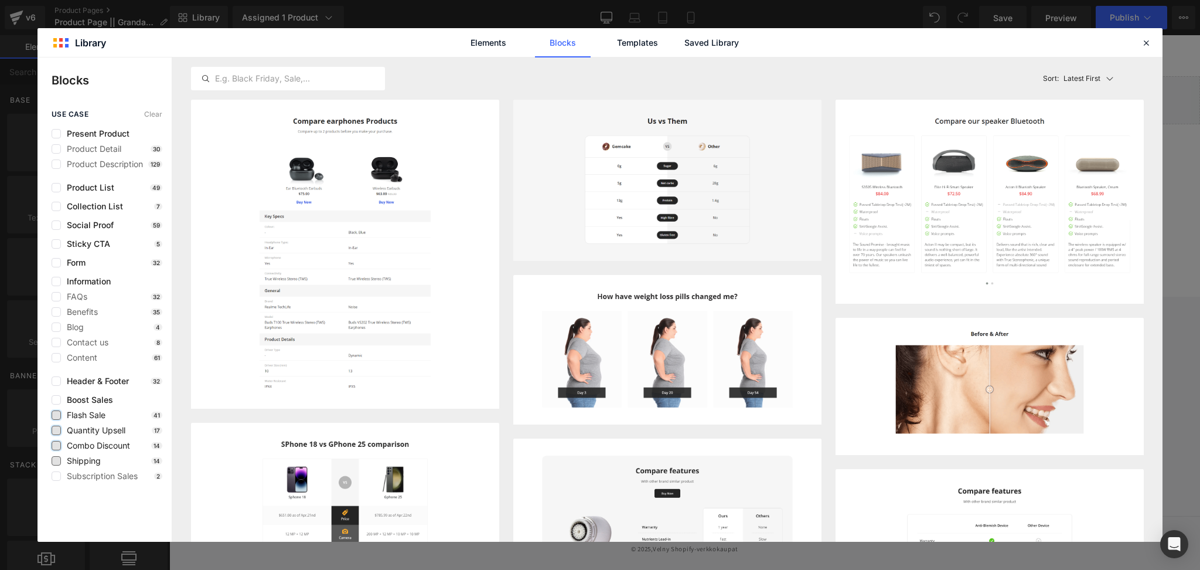
click at [61, 461] on span "Shipping" at bounding box center [81, 460] width 40 height 9
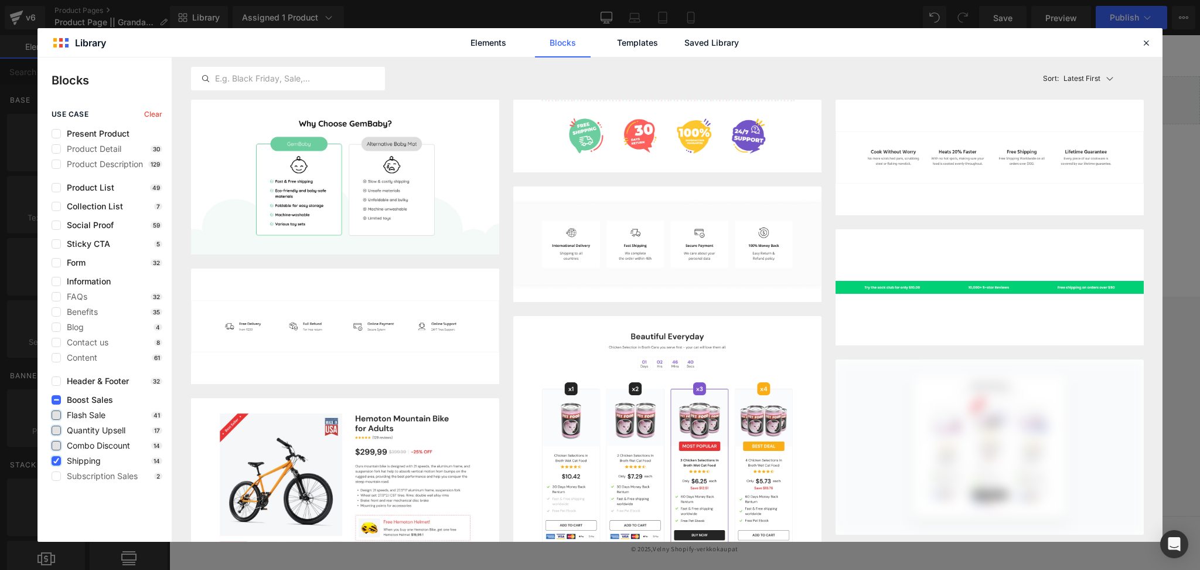
click at [57, 461] on icon at bounding box center [56, 461] width 6 height 0
click at [56, 461] on input "checkbox" at bounding box center [56, 461] width 0 height 0
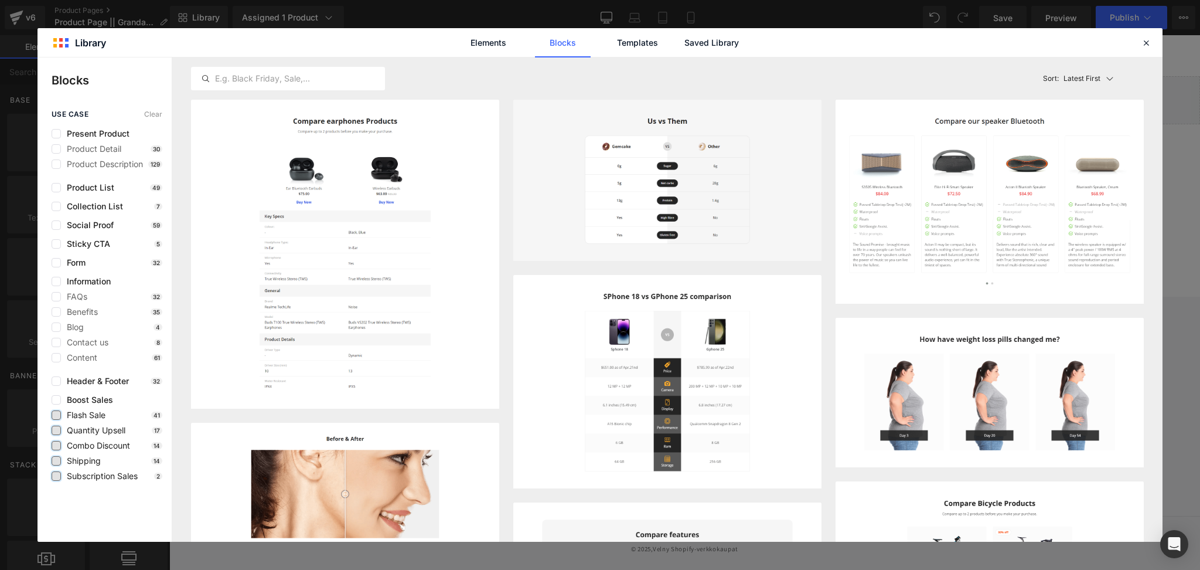
click at [55, 479] on label at bounding box center [56, 475] width 9 height 9
click at [56, 476] on input "checkbox" at bounding box center [56, 476] width 0 height 0
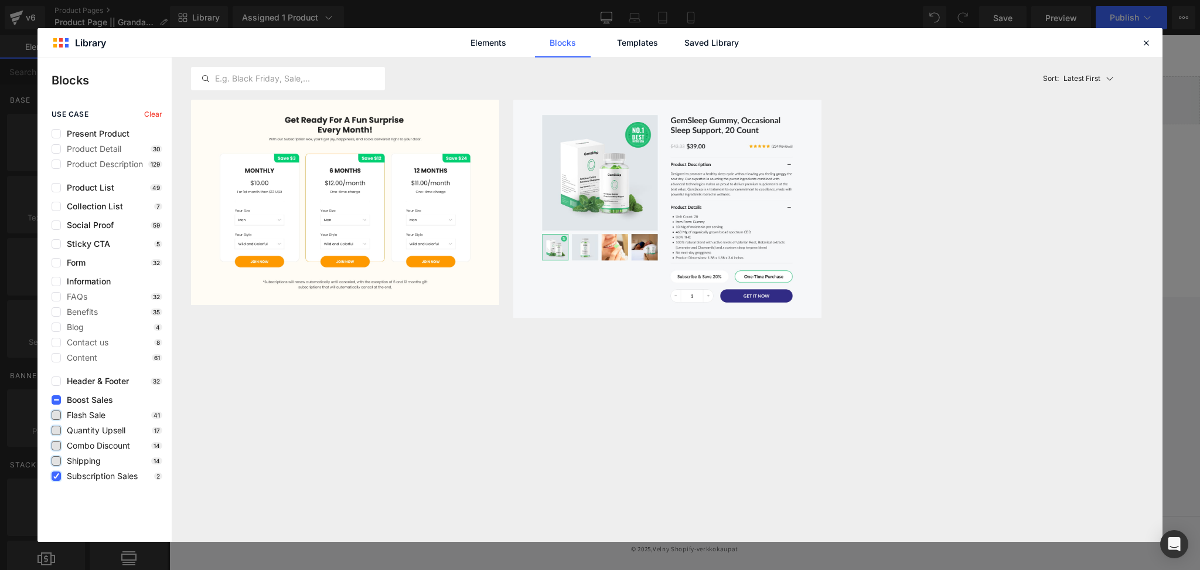
click at [55, 479] on label at bounding box center [56, 475] width 9 height 9
click at [56, 476] on input "checkbox" at bounding box center [56, 476] width 0 height 0
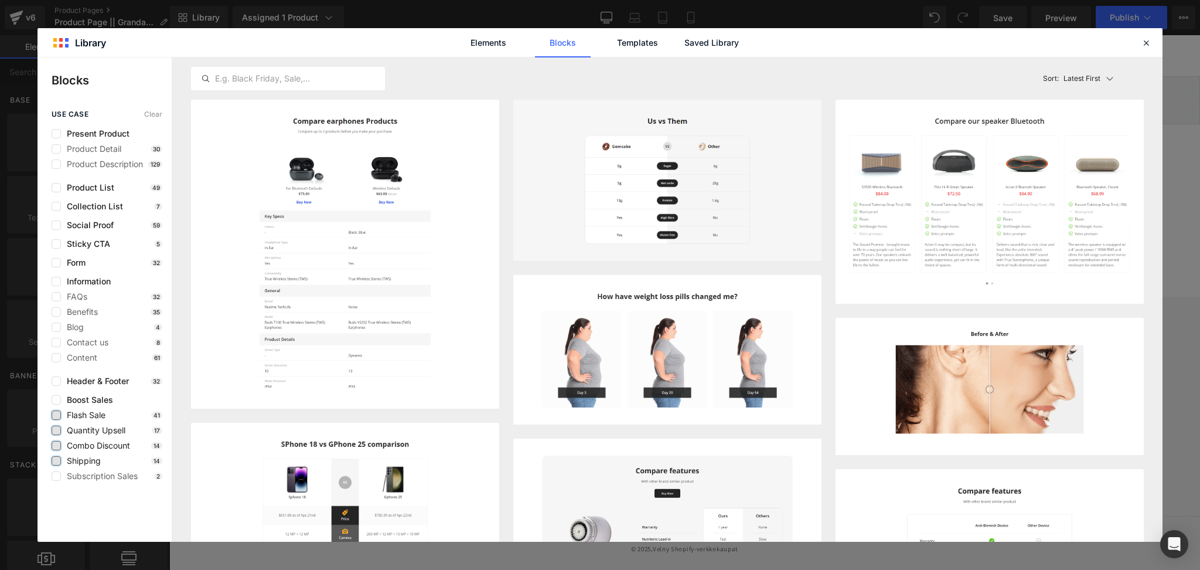
click at [59, 416] on label at bounding box center [56, 414] width 9 height 9
click at [56, 415] on input "checkbox" at bounding box center [56, 415] width 0 height 0
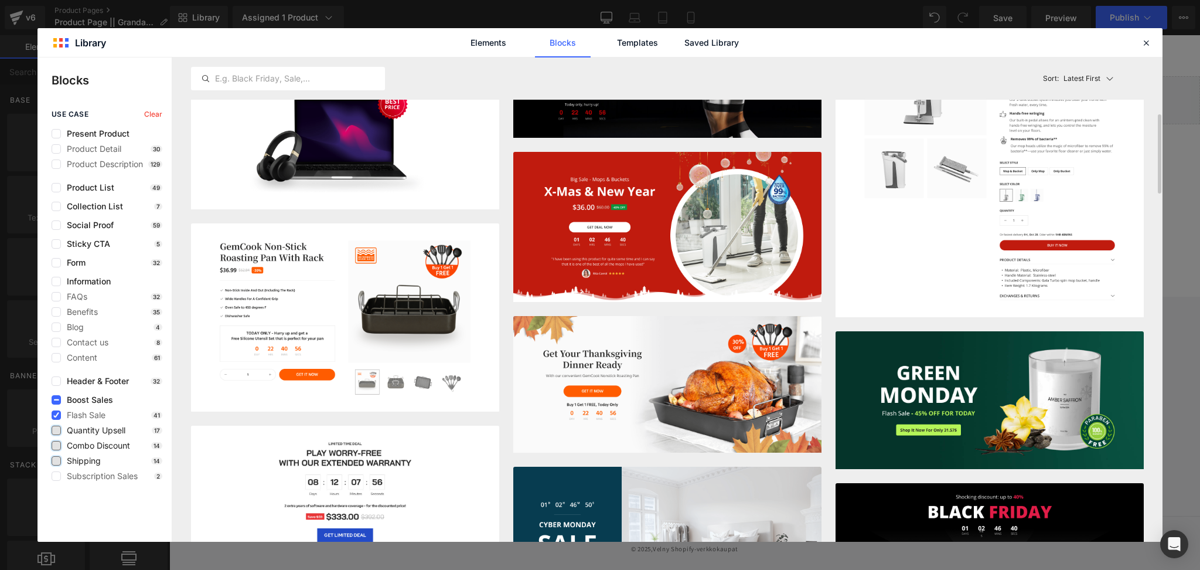
scroll to position [394, 0]
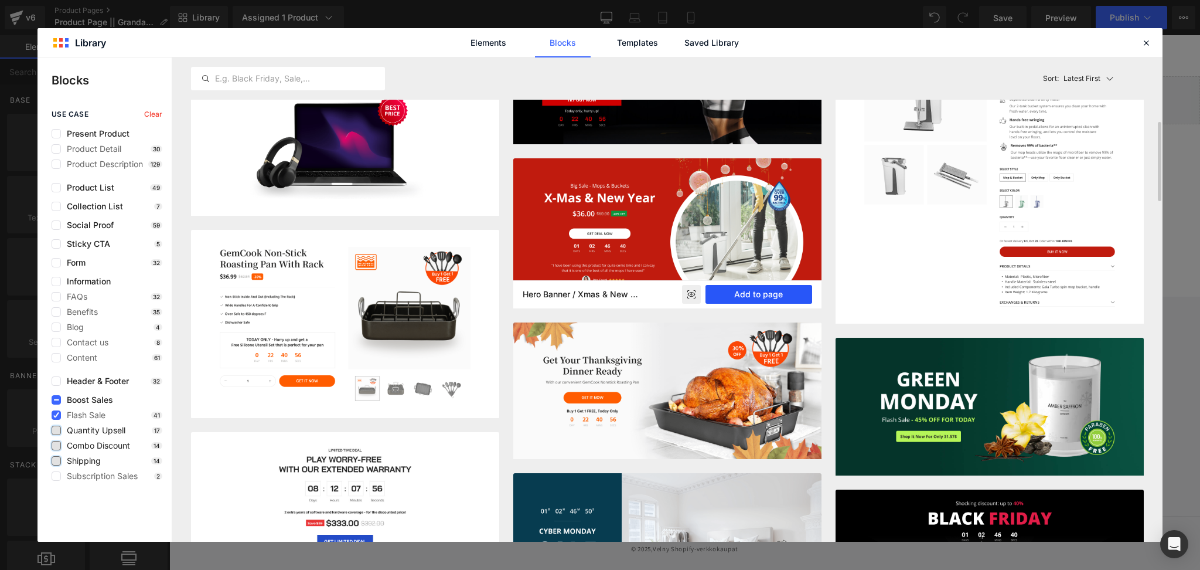
click at [729, 295] on button "Add to page" at bounding box center [759, 294] width 107 height 19
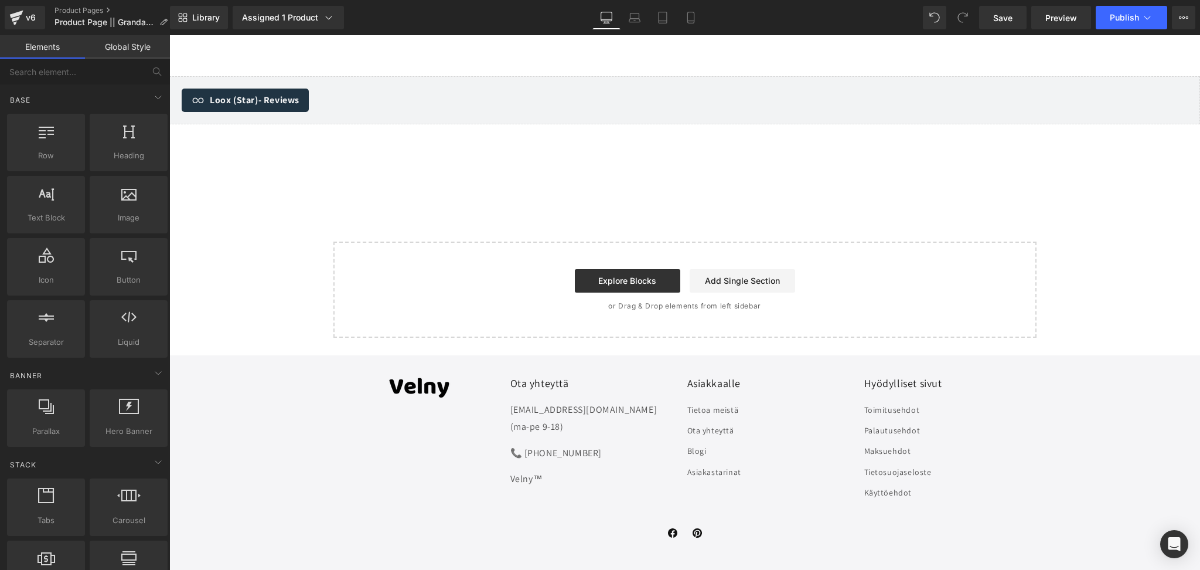
scroll to position [4195, 0]
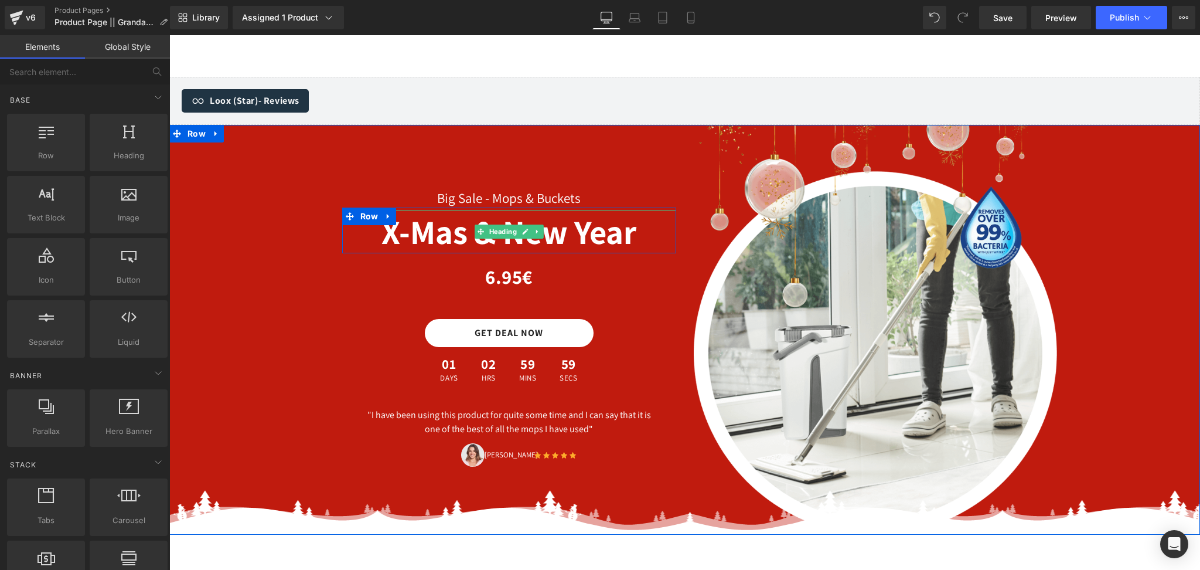
click at [596, 210] on h3 "X-Mas & New Year" at bounding box center [509, 231] width 334 height 43
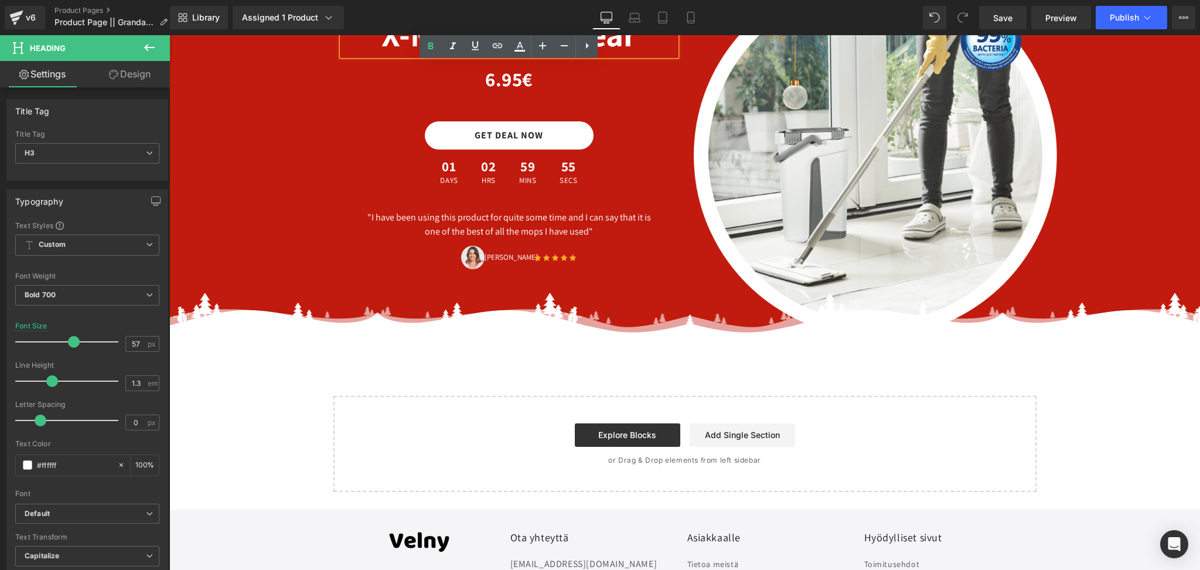
scroll to position [4395, 0]
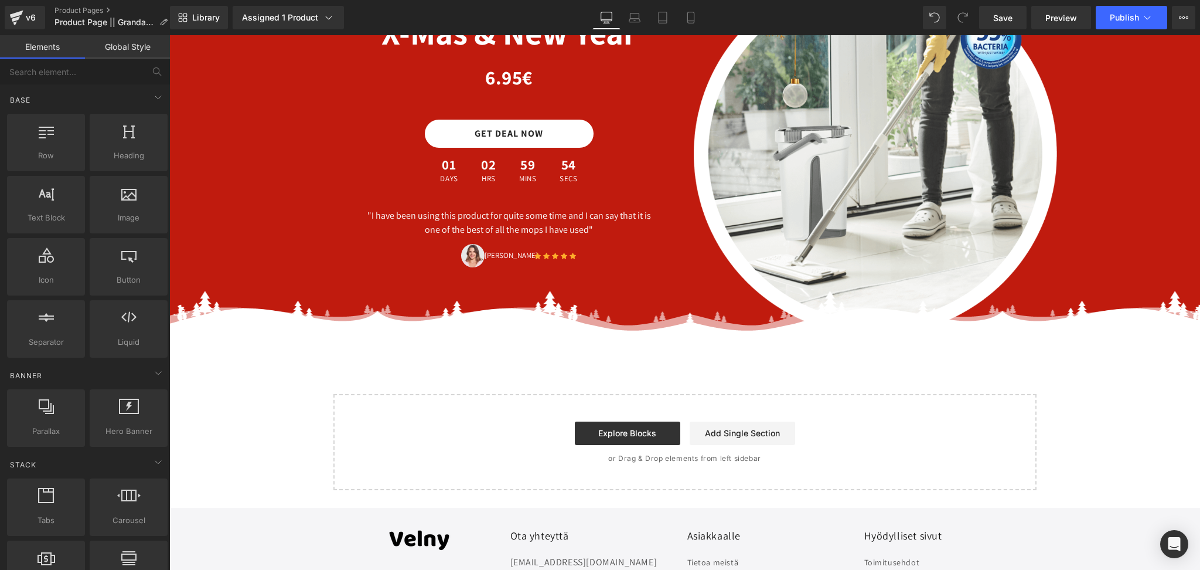
click at [308, 291] on hr at bounding box center [689, 313] width 1041 height 45
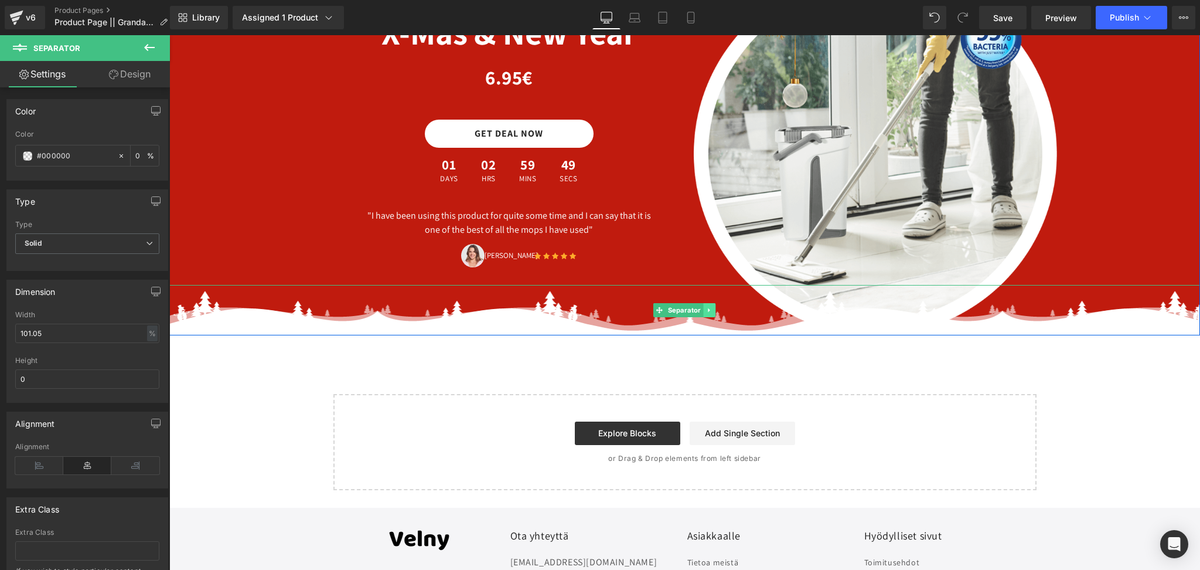
click at [709, 308] on icon at bounding box center [710, 310] width 2 height 4
click at [717, 307] on icon at bounding box center [716, 310] width 6 height 6
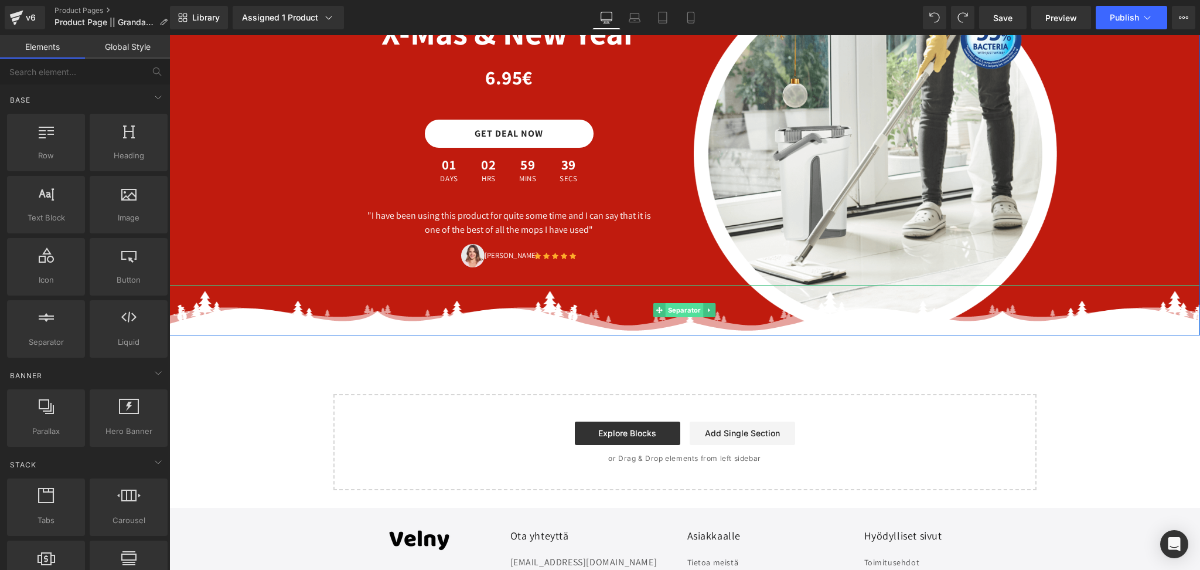
click at [682, 303] on span "Separator" at bounding box center [685, 310] width 38 height 14
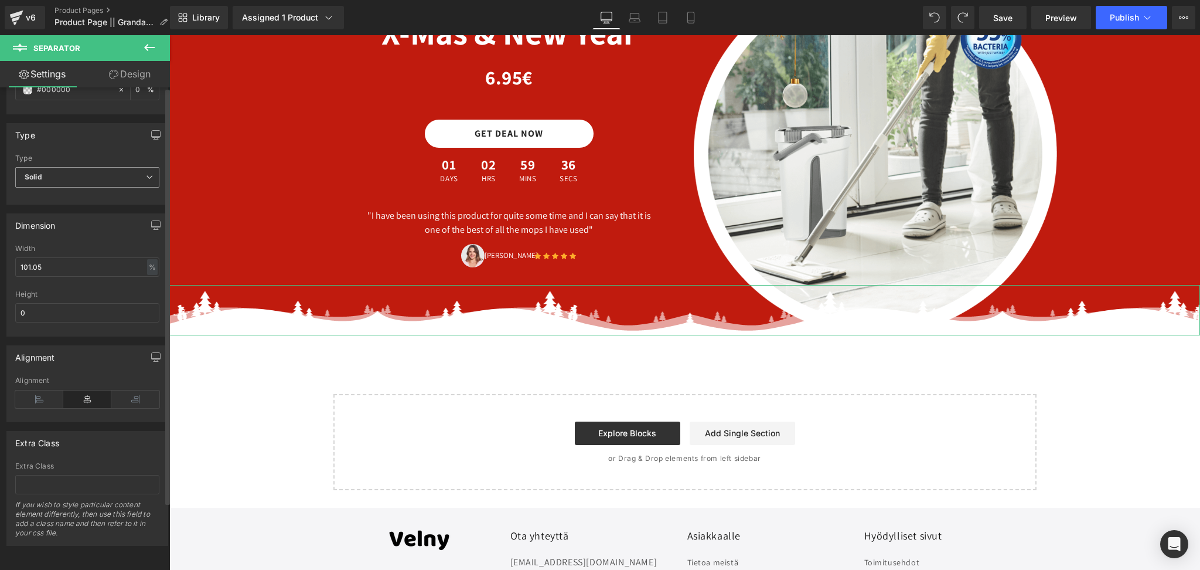
scroll to position [0, 0]
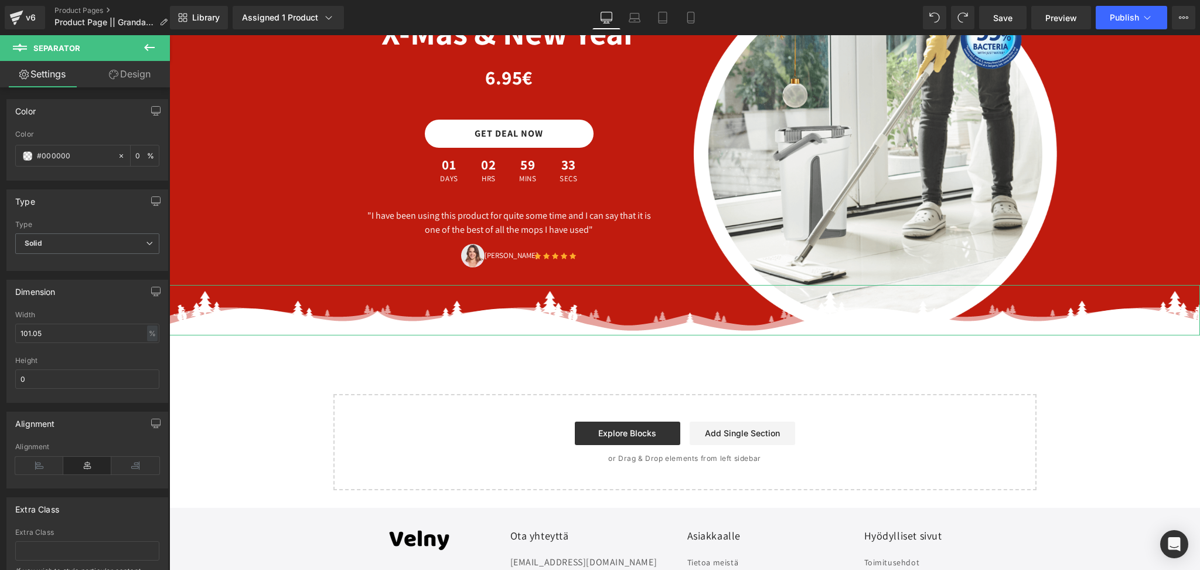
click at [109, 73] on icon at bounding box center [113, 74] width 9 height 9
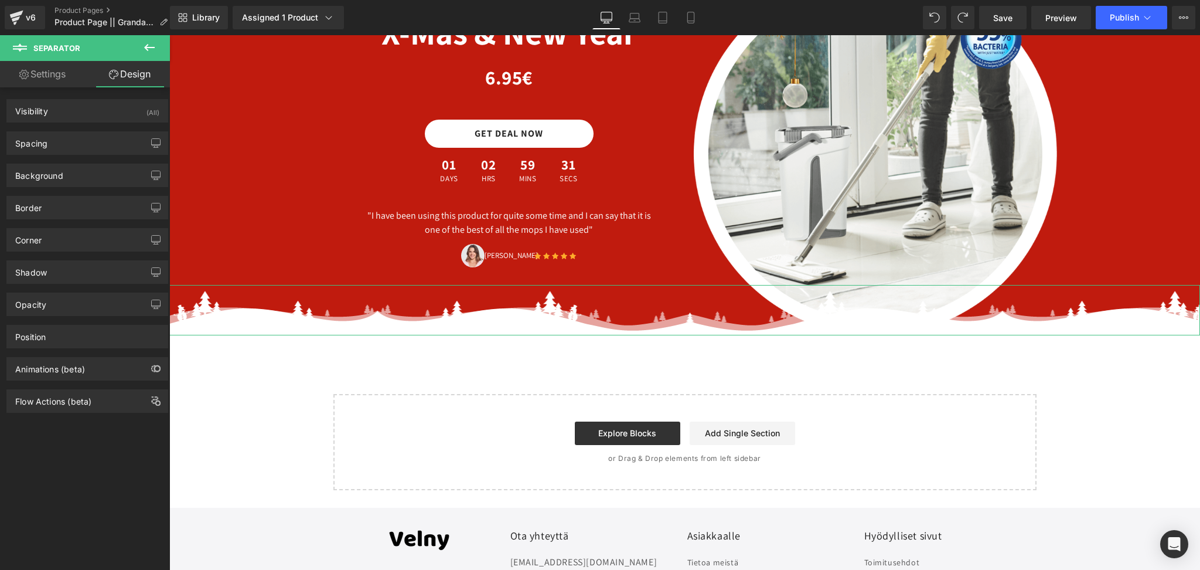
click at [71, 125] on div "Spacing Margin Padding Setup Global Style" at bounding box center [87, 138] width 175 height 32
click at [69, 137] on div "Spacing" at bounding box center [87, 143] width 161 height 22
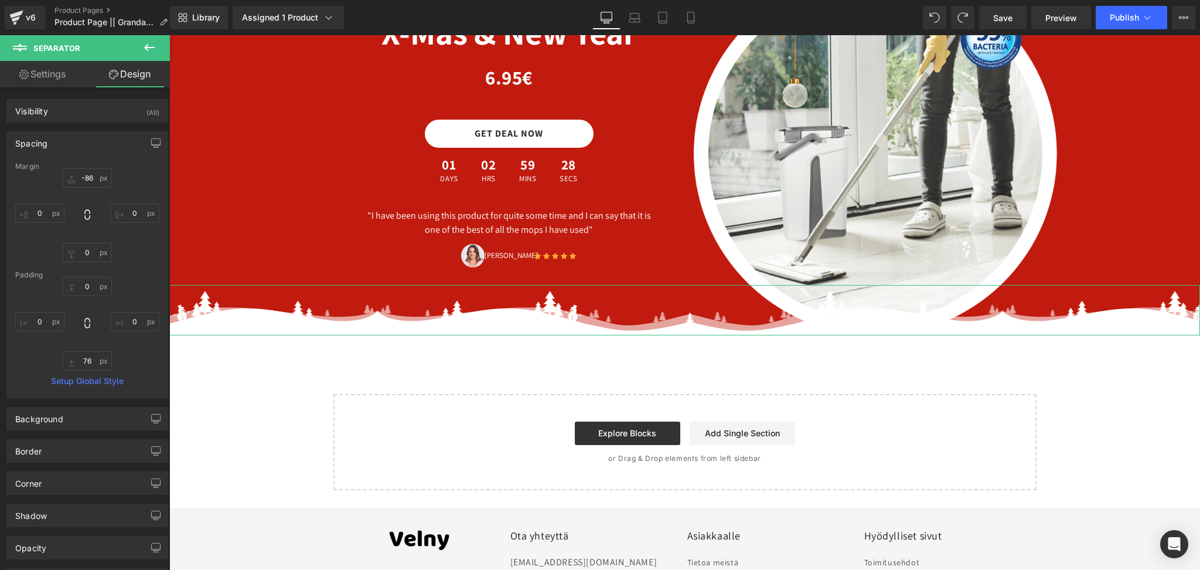
click at [66, 146] on div "Spacing" at bounding box center [87, 143] width 161 height 22
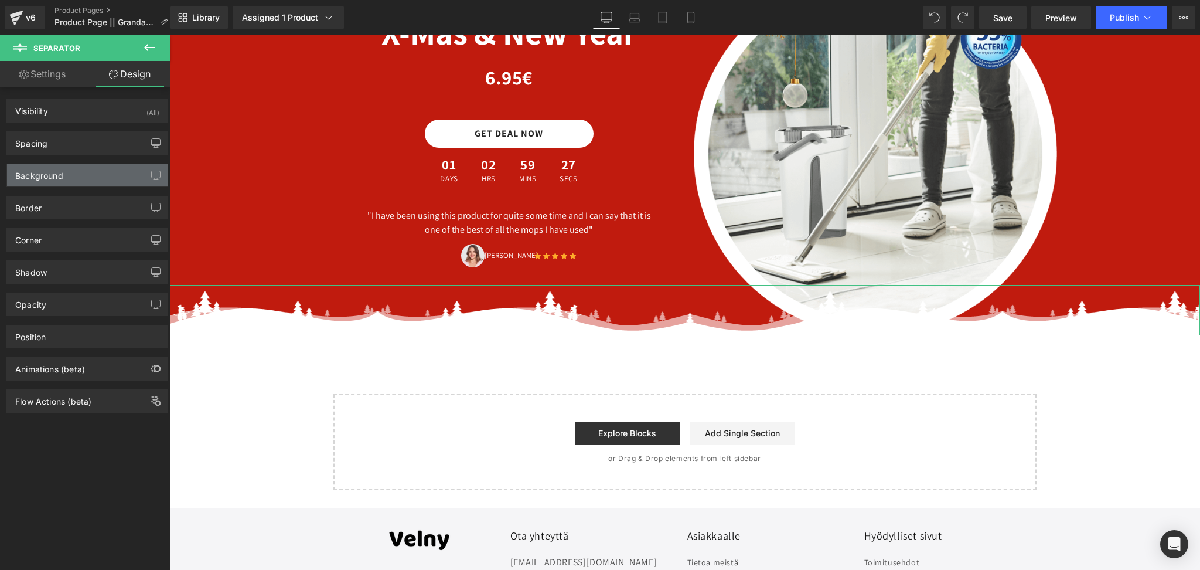
click at [80, 174] on div "Background" at bounding box center [87, 175] width 161 height 22
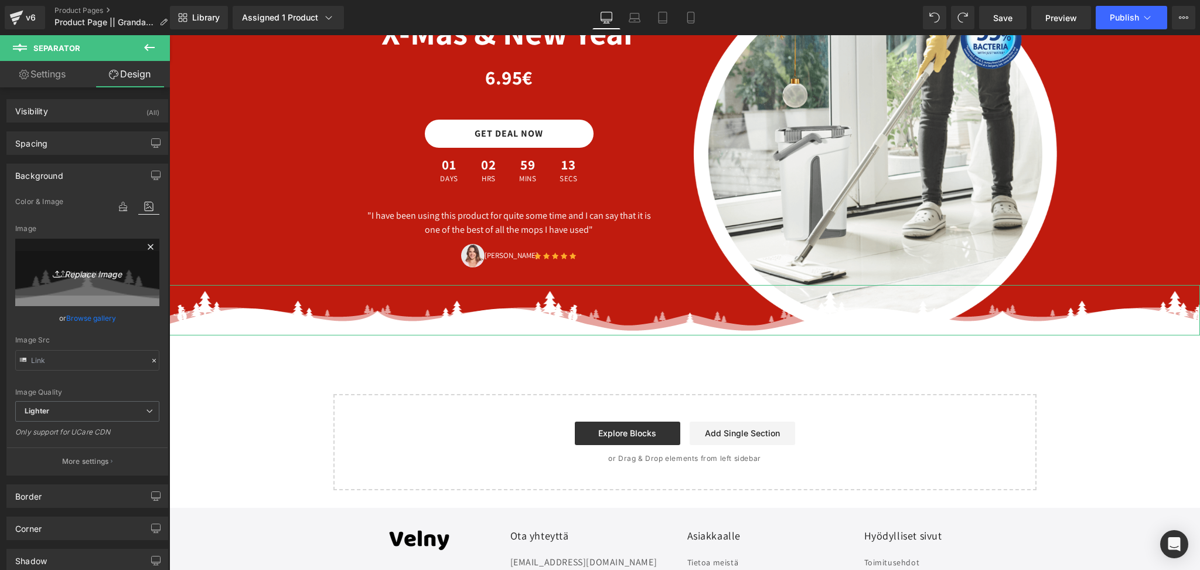
click at [39, 285] on link "Replace Image" at bounding box center [87, 272] width 144 height 67
type input "C:\fakepath\38_3000x3000.webp"
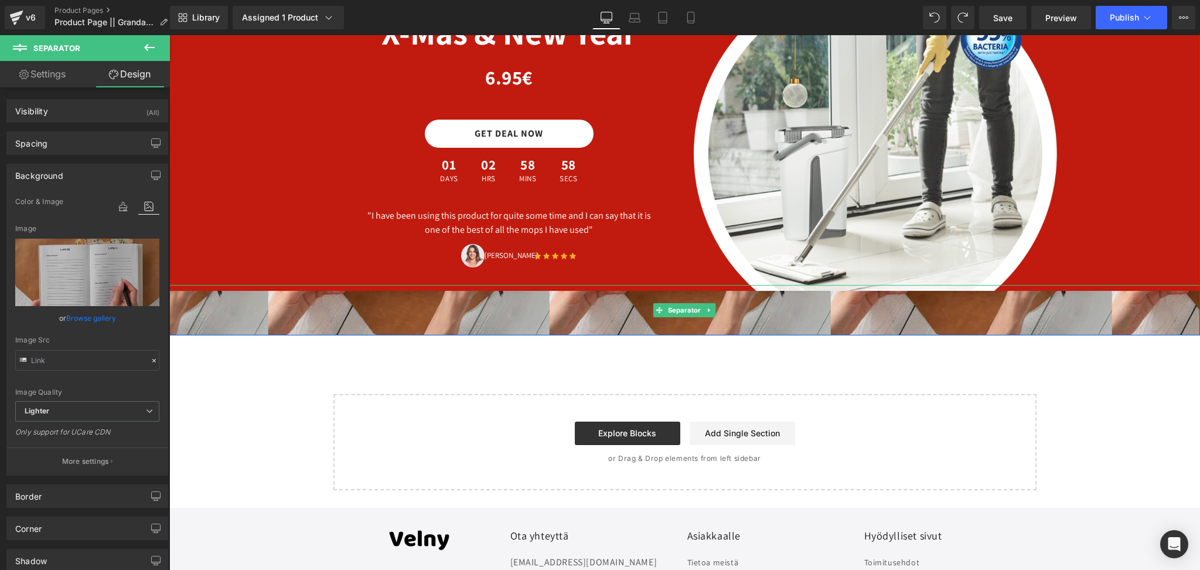
click at [289, 291] on hr at bounding box center [689, 313] width 1041 height 45
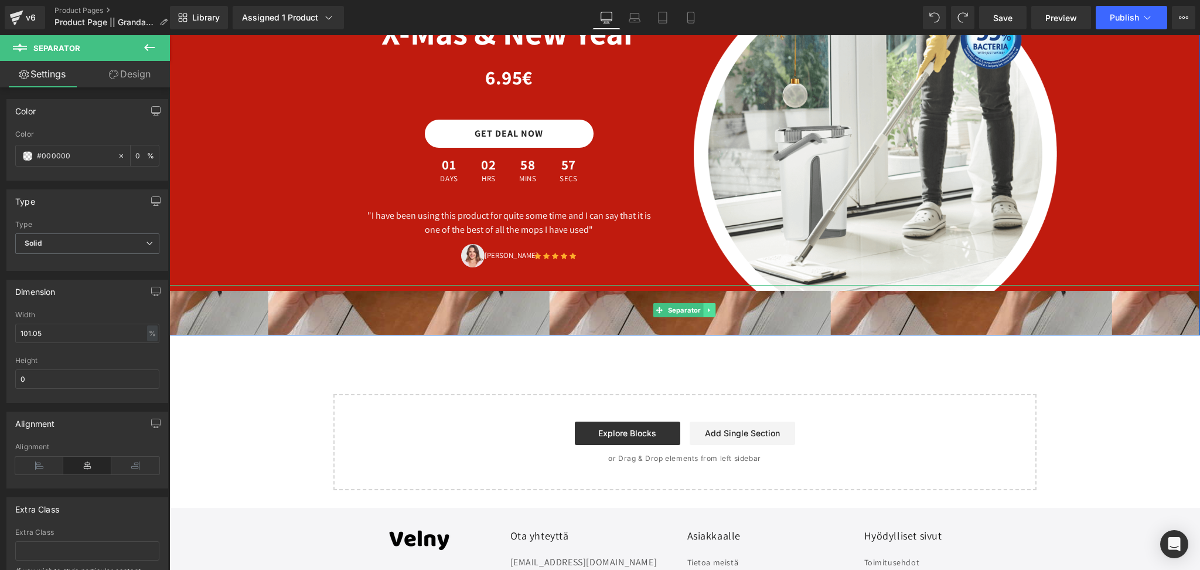
click at [714, 303] on link at bounding box center [710, 310] width 12 height 14
click at [717, 307] on icon at bounding box center [716, 310] width 6 height 6
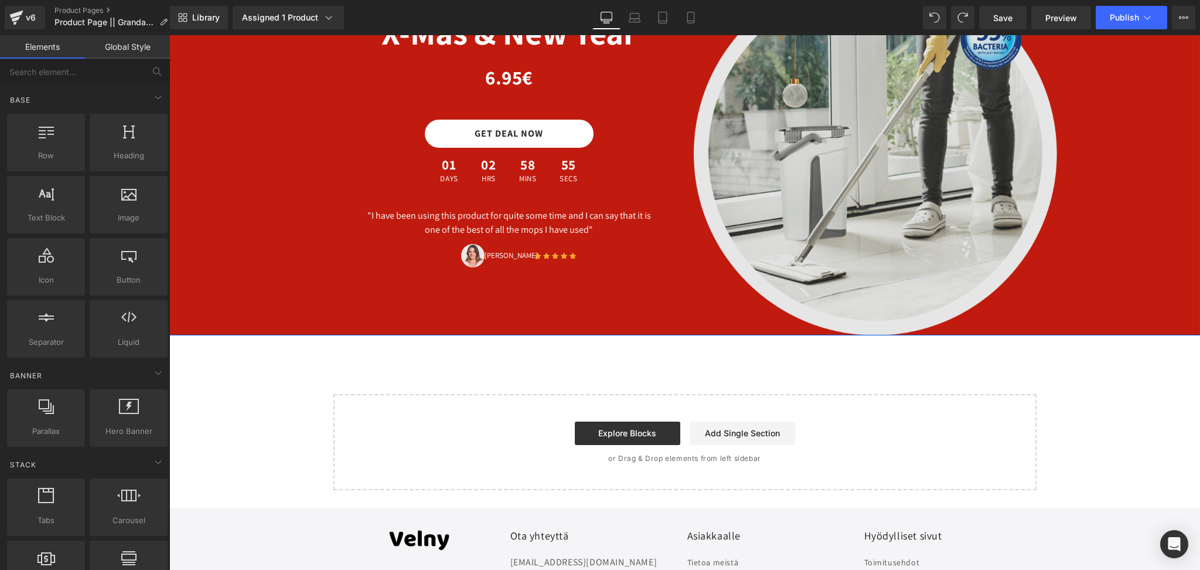
click at [808, 139] on img at bounding box center [875, 131] width 363 height 410
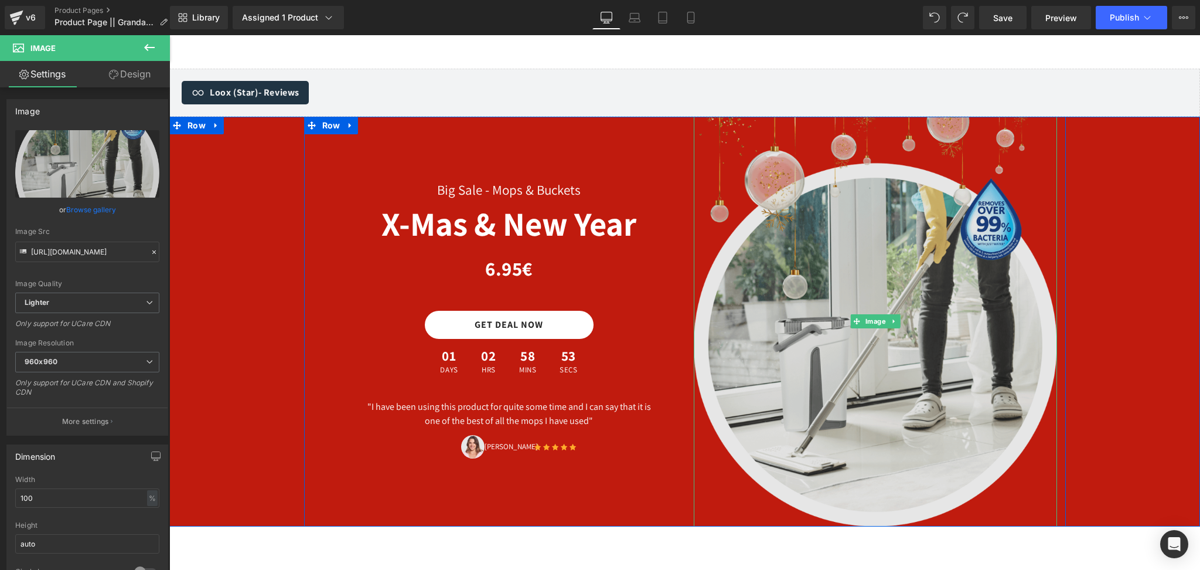
scroll to position [4199, 0]
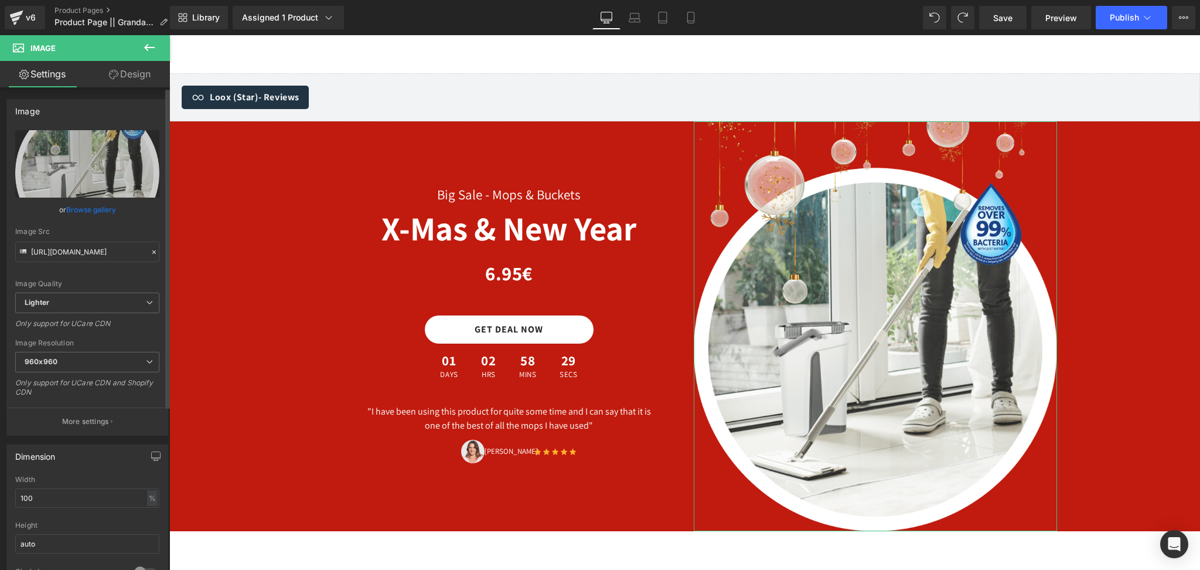
click at [94, 209] on link "Browse gallery" at bounding box center [91, 209] width 50 height 21
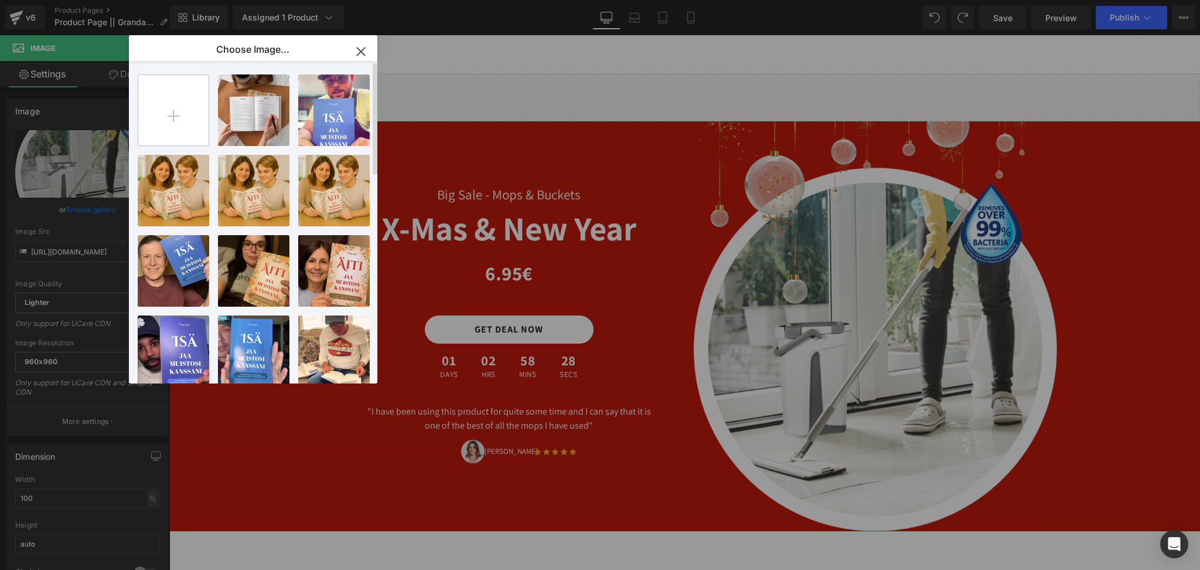
click at [183, 103] on input "file" at bounding box center [173, 110] width 70 height 70
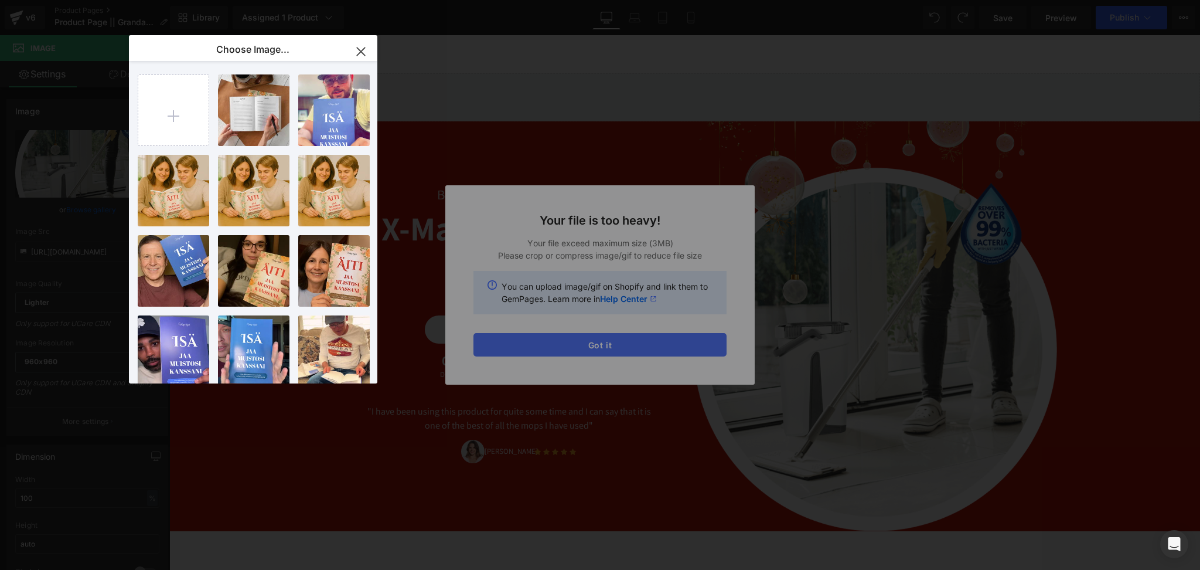
click at [576, 0] on div "Text Color Highlight Color #333333 Edit or remove link: Edit - Unlink - Cancel …" at bounding box center [600, 0] width 1200 height 0
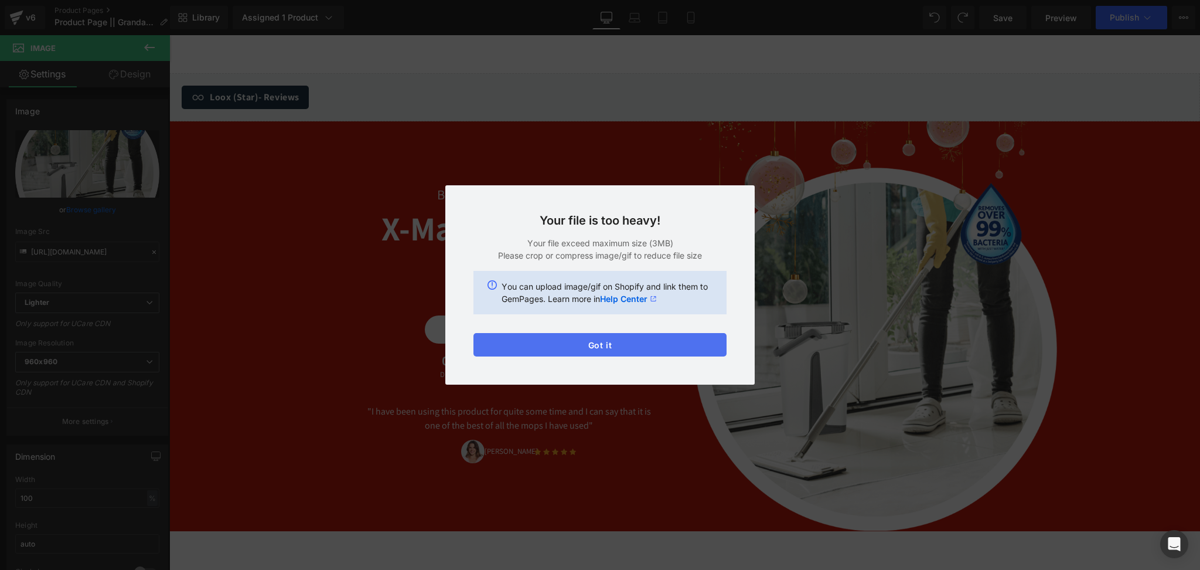
click at [601, 349] on button "Got it" at bounding box center [600, 344] width 253 height 23
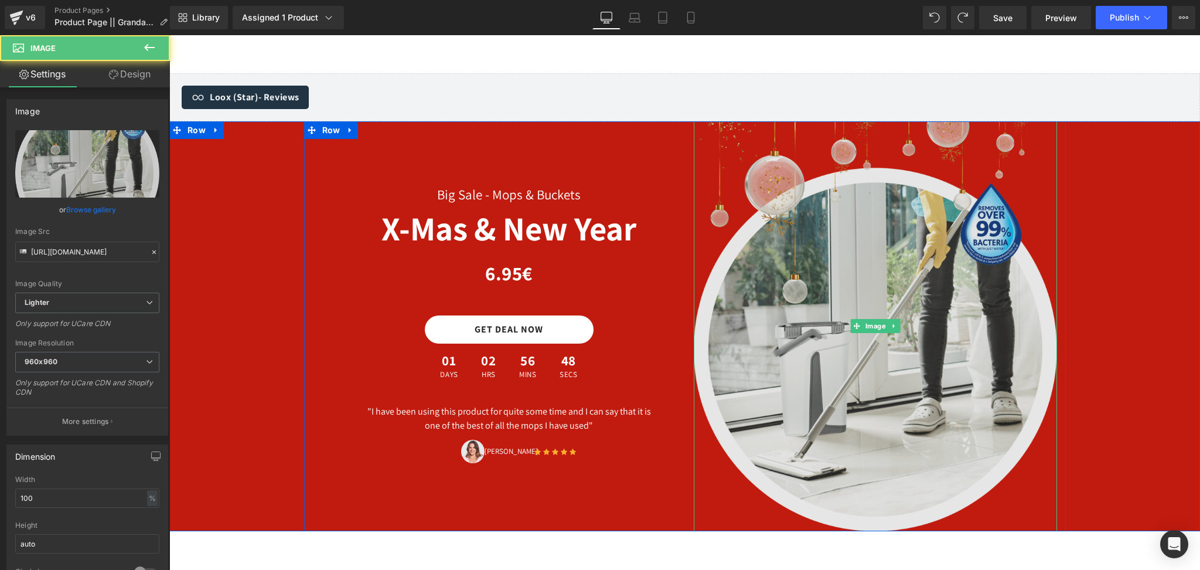
click at [911, 314] on img at bounding box center [875, 326] width 363 height 410
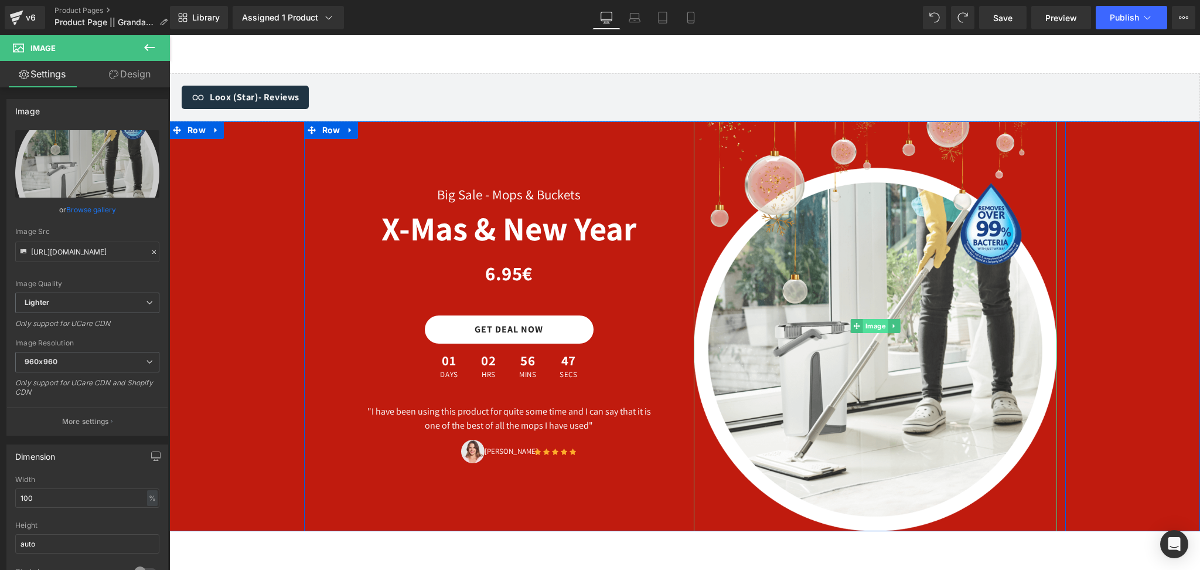
click at [865, 319] on span "Image" at bounding box center [875, 326] width 25 height 14
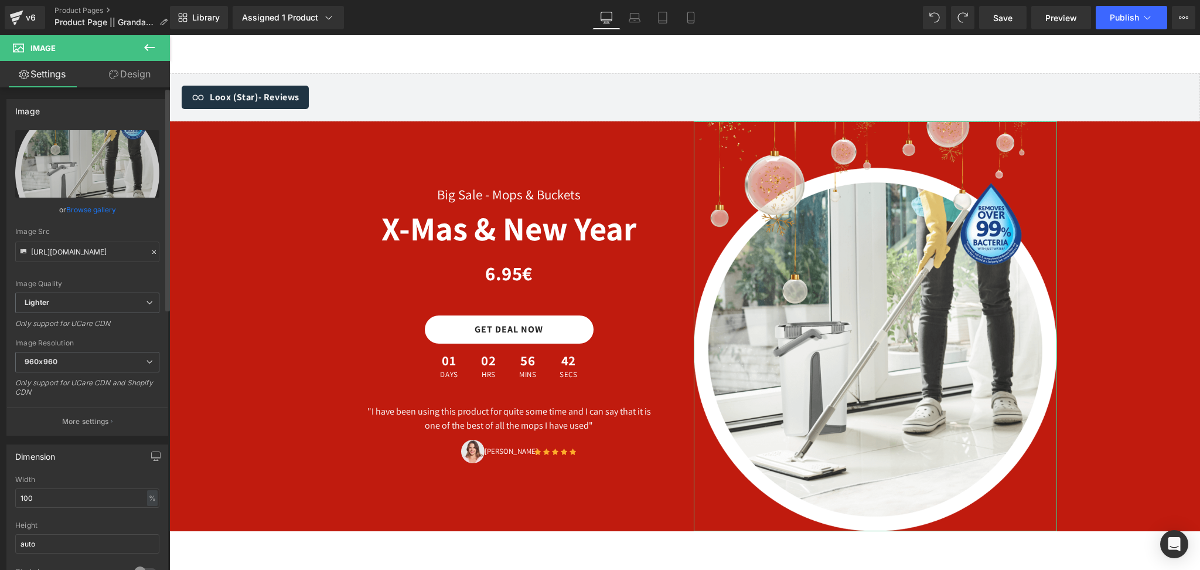
click at [95, 211] on link "Browse gallery" at bounding box center [91, 209] width 50 height 21
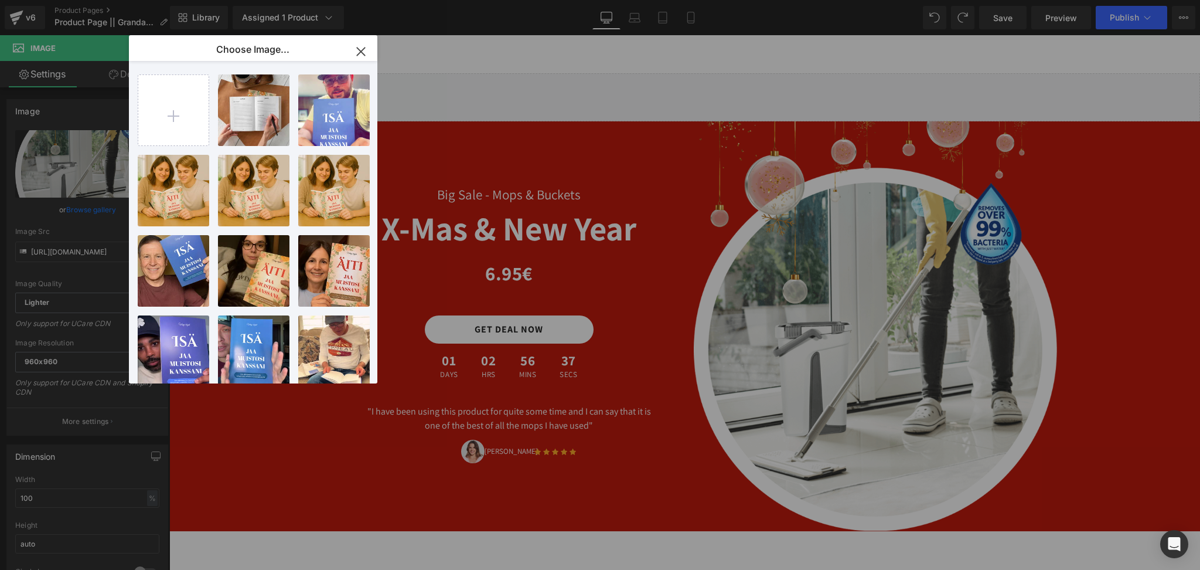
type input "C:\fakepath\Create_a_casual_202508022220 (1).gif"
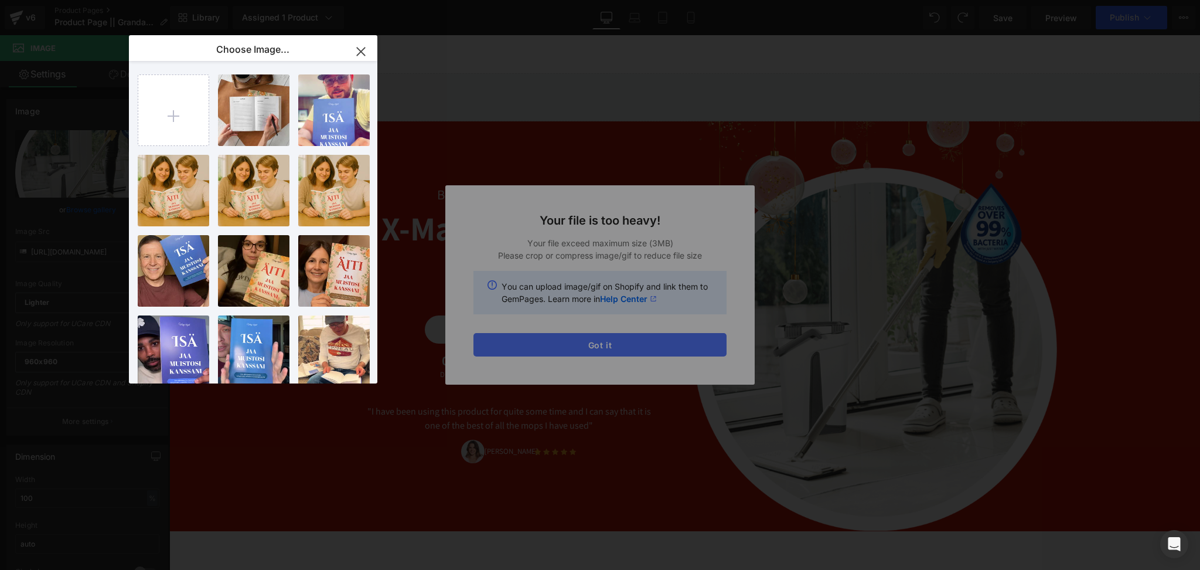
click at [660, 0] on div "Text Color Highlight Color #333333 Edit or remove link: Edit - Unlink - Cancel …" at bounding box center [600, 0] width 1200 height 0
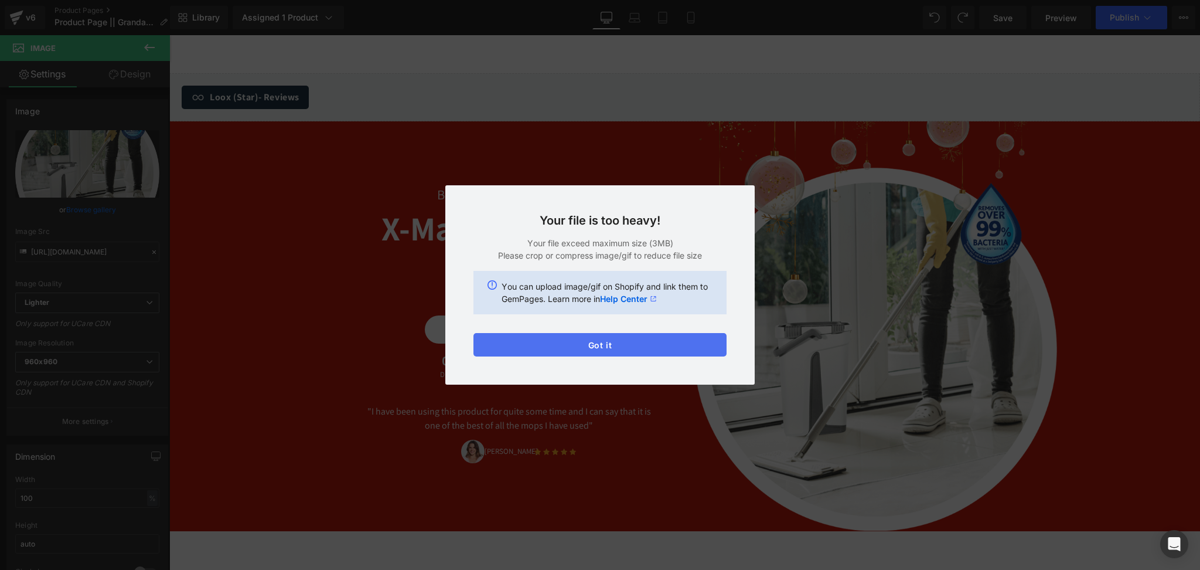
click at [660, 345] on button "Got it" at bounding box center [600, 344] width 253 height 23
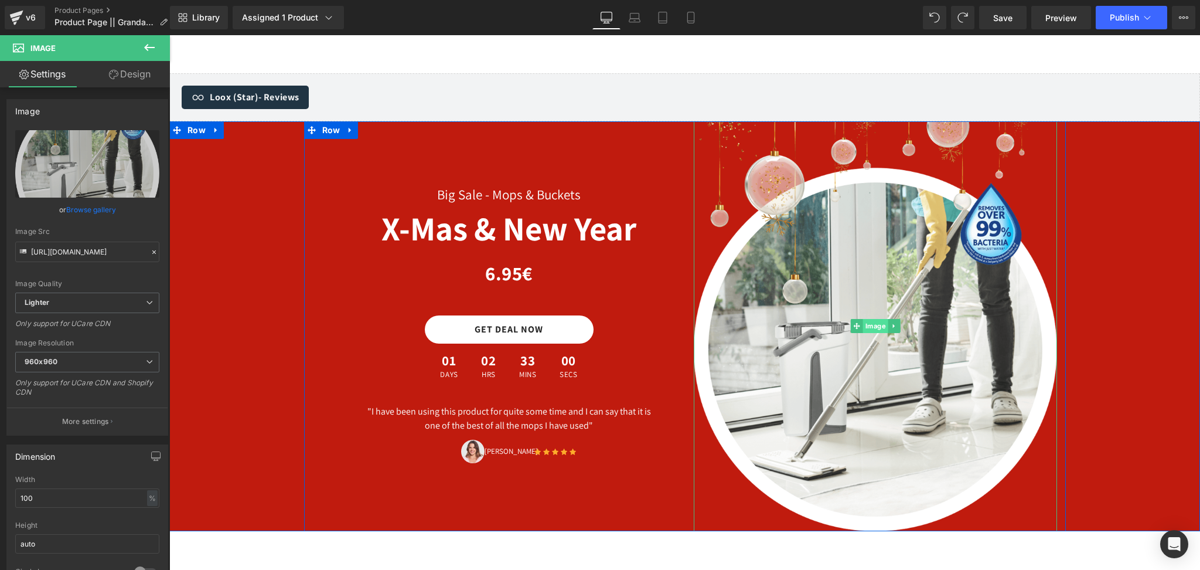
click at [870, 319] on span "Image" at bounding box center [875, 326] width 25 height 14
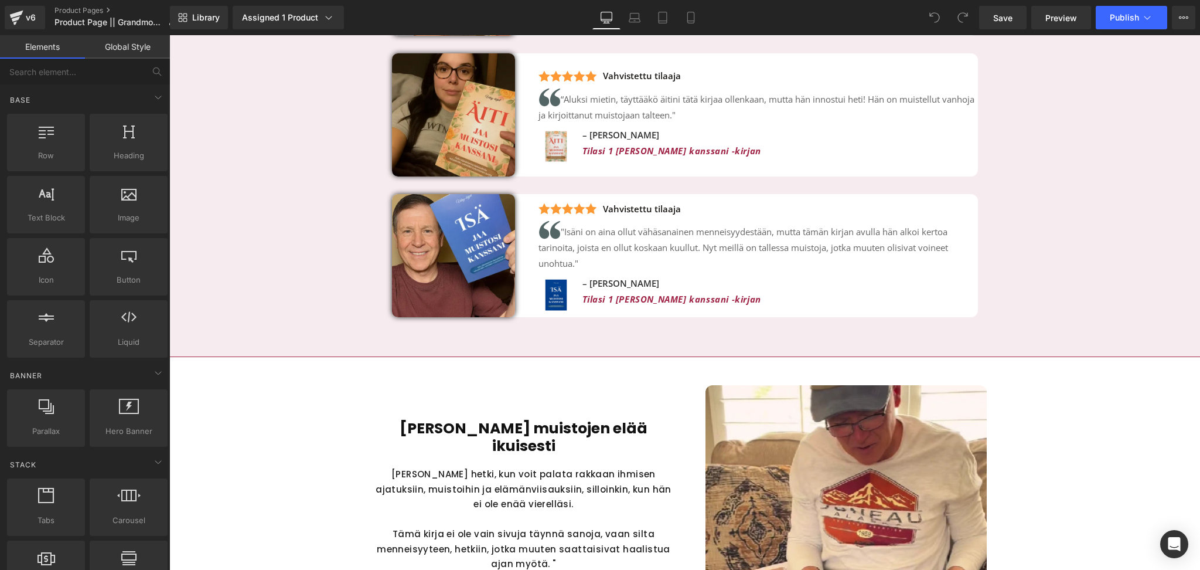
scroll to position [2912, 0]
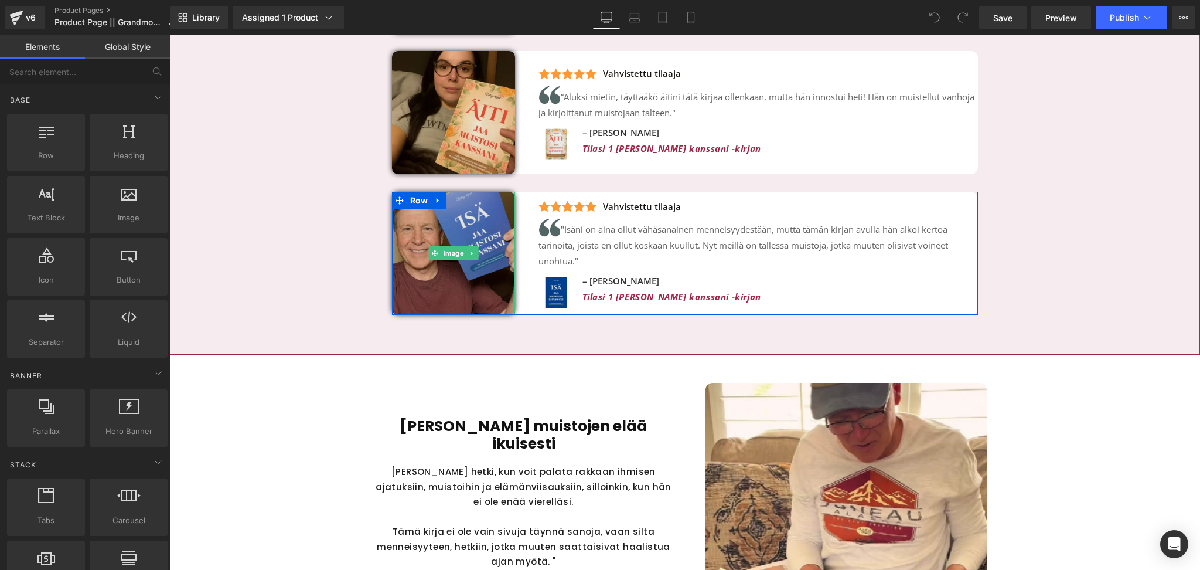
click at [462, 216] on img at bounding box center [453, 253] width 123 height 123
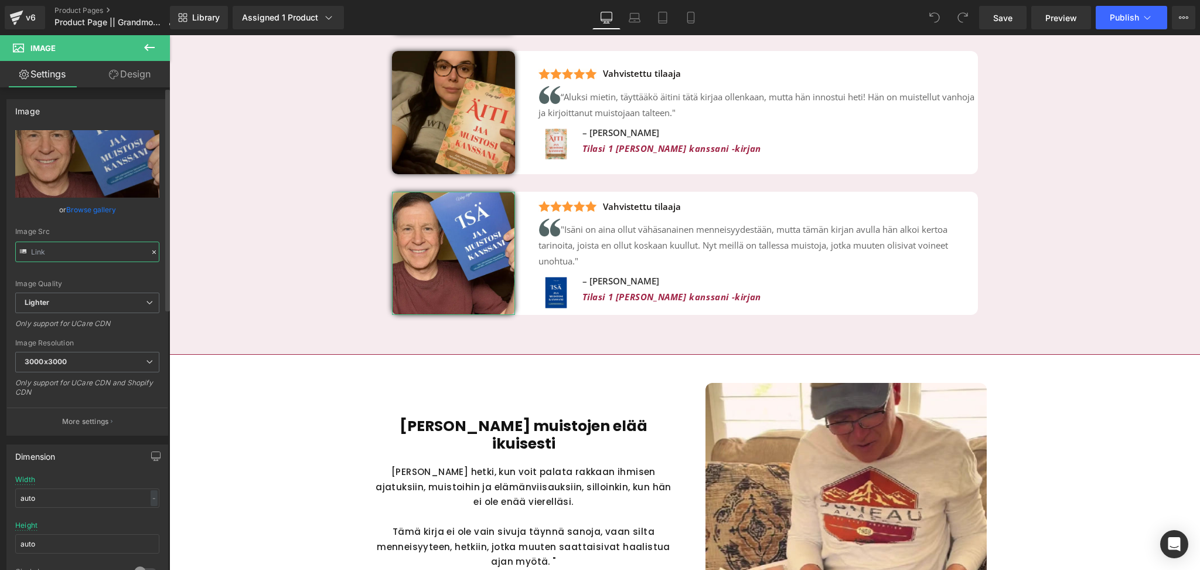
click at [105, 256] on input "text" at bounding box center [87, 251] width 144 height 21
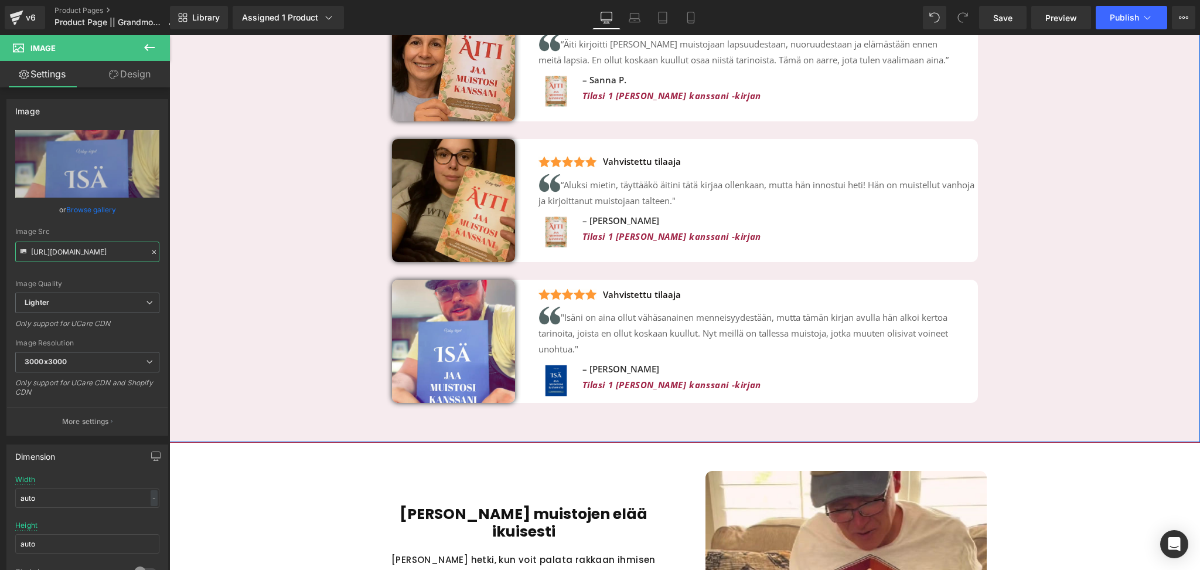
scroll to position [2823, 0]
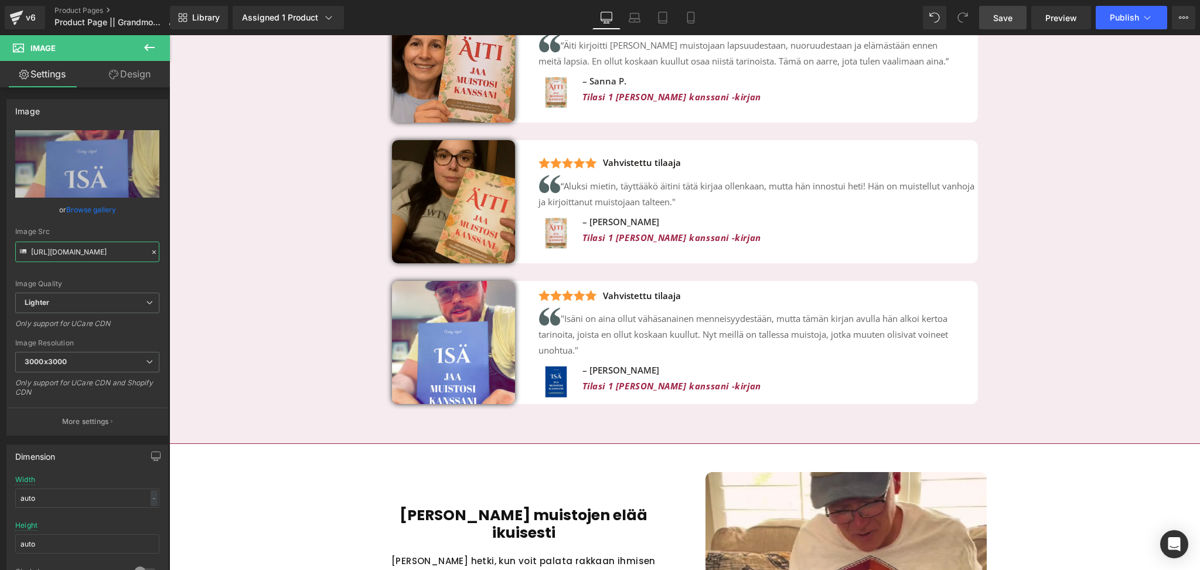
type input "[URL][DOMAIN_NAME]"
click at [1007, 27] on link "Save" at bounding box center [1002, 17] width 47 height 23
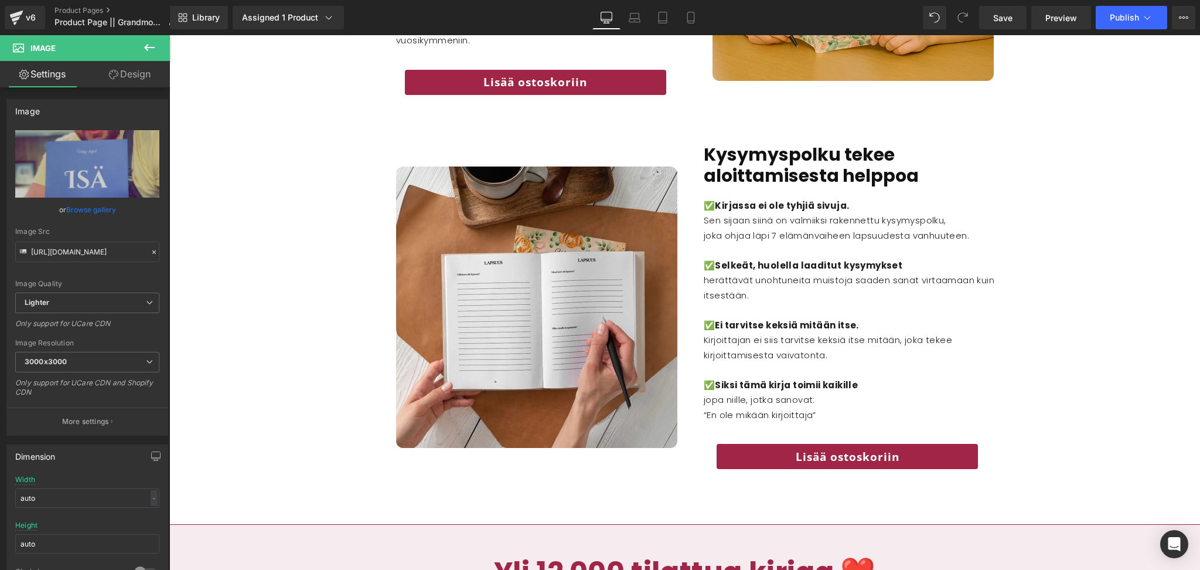
scroll to position [2344, 0]
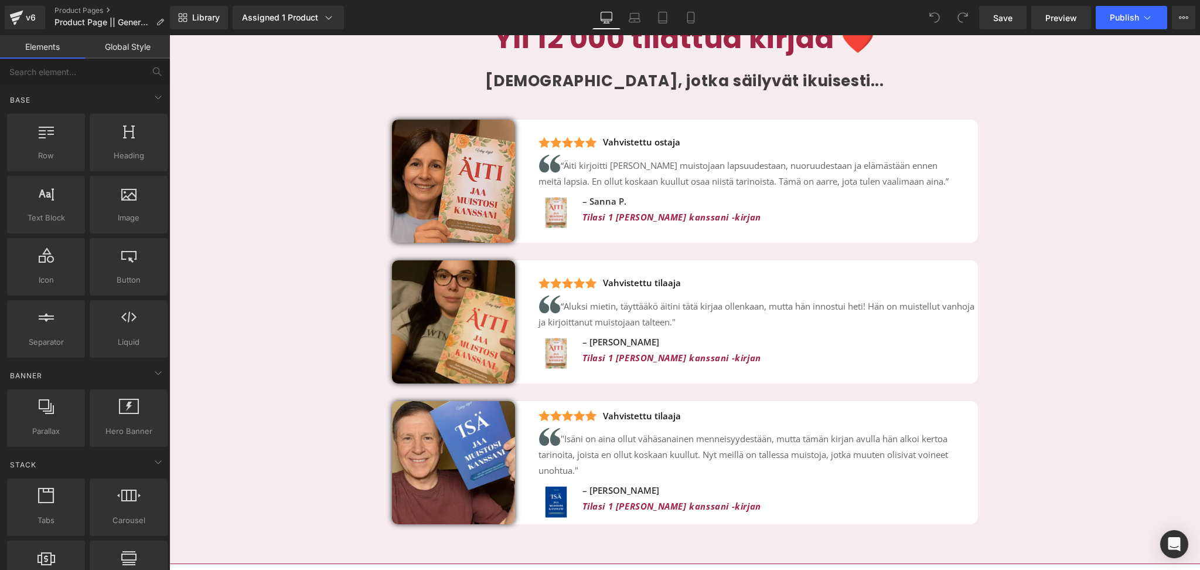
scroll to position [2701, 0]
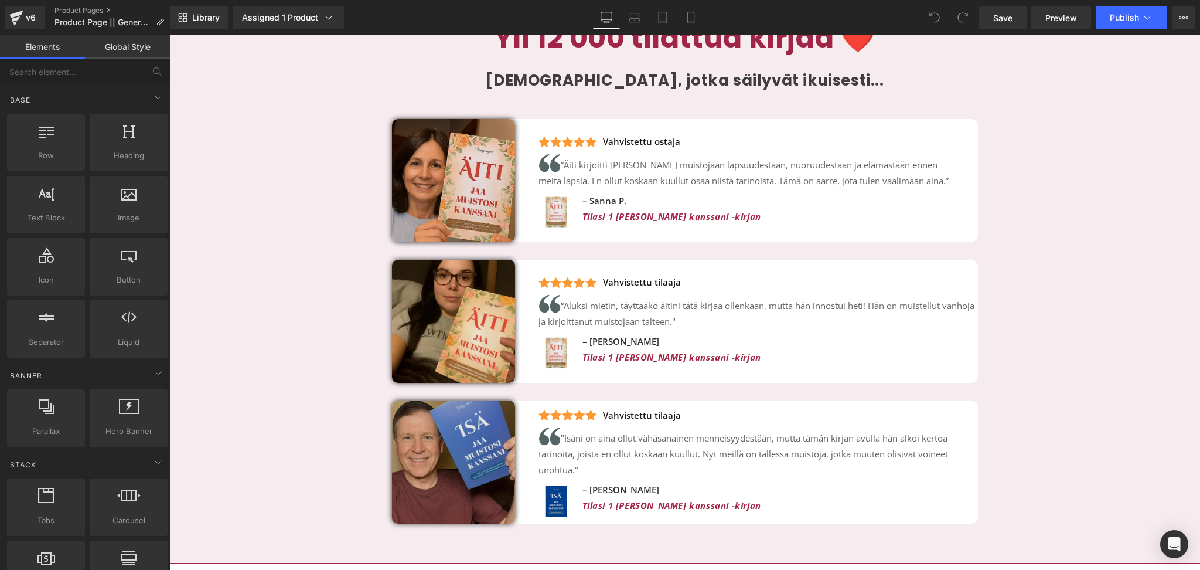
click at [448, 423] on img at bounding box center [453, 461] width 123 height 123
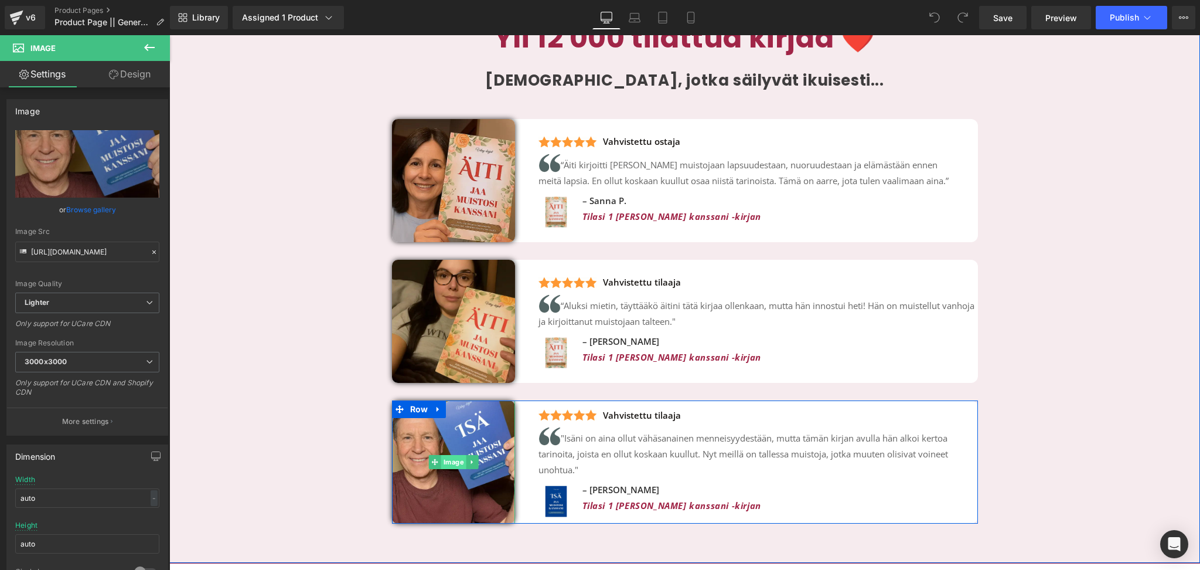
click at [451, 455] on span "Image" at bounding box center [453, 462] width 25 height 14
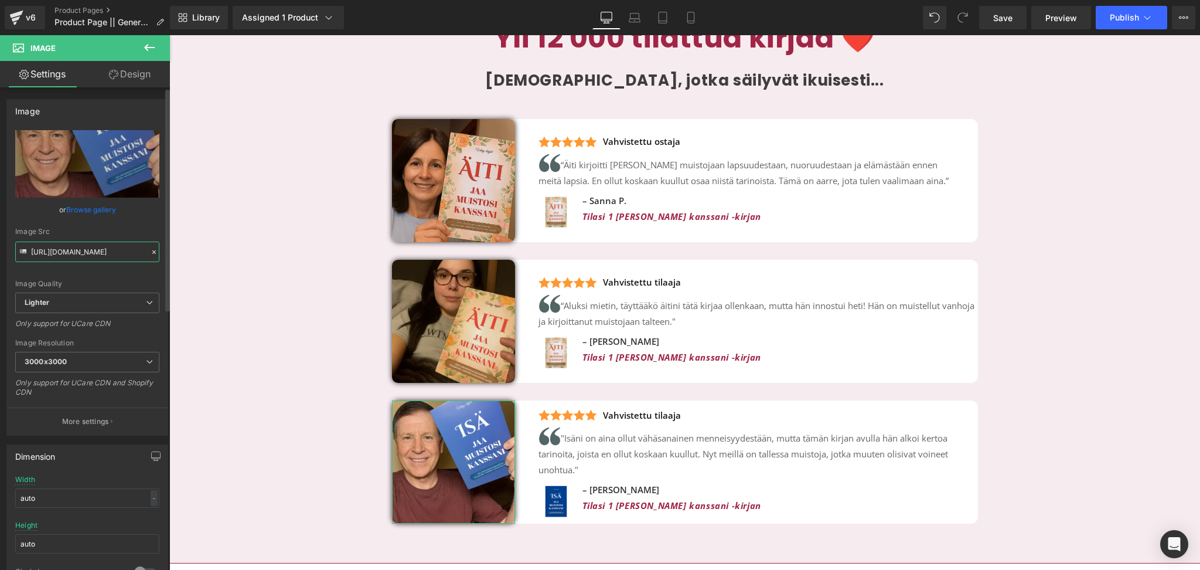
click at [77, 253] on input "[URL][DOMAIN_NAME]" at bounding box center [87, 251] width 144 height 21
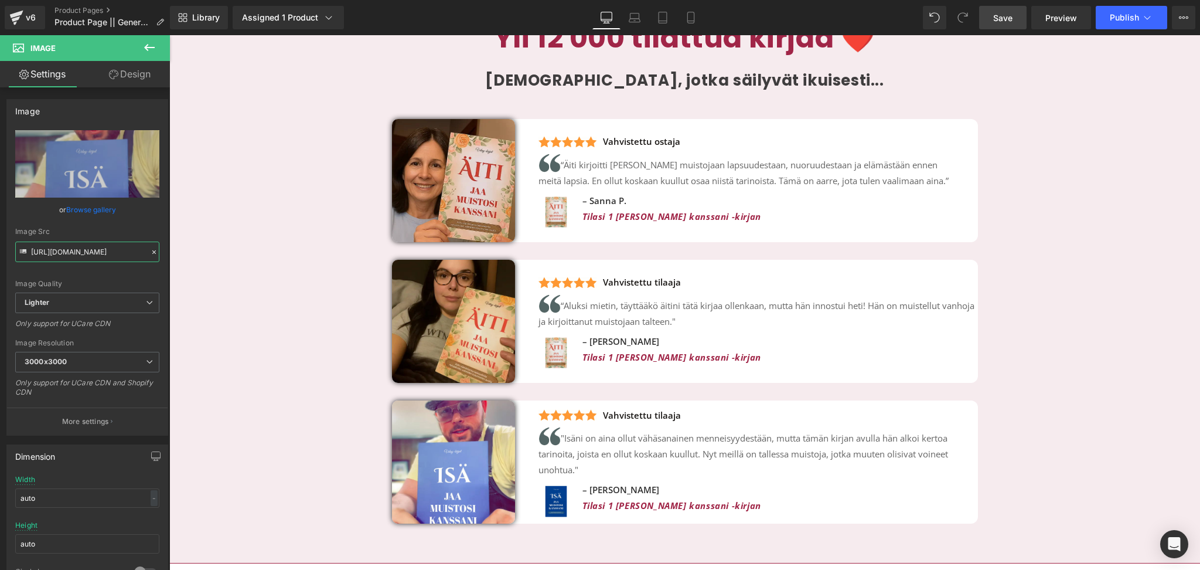
type input "[URL][DOMAIN_NAME]"
click at [1004, 16] on span "Save" at bounding box center [1002, 18] width 19 height 12
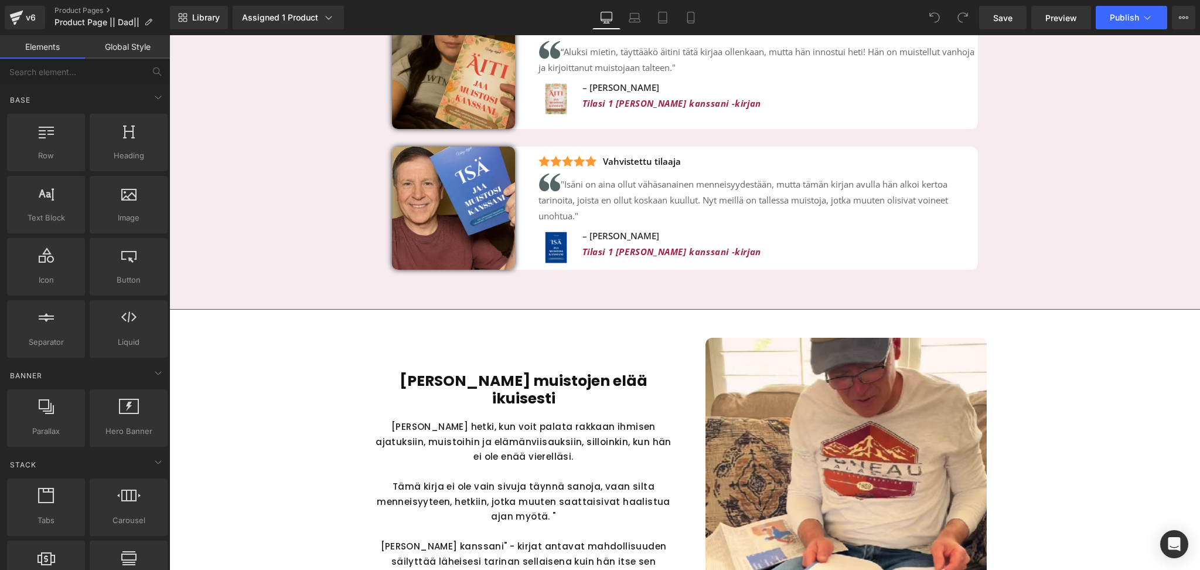
scroll to position [2856, 0]
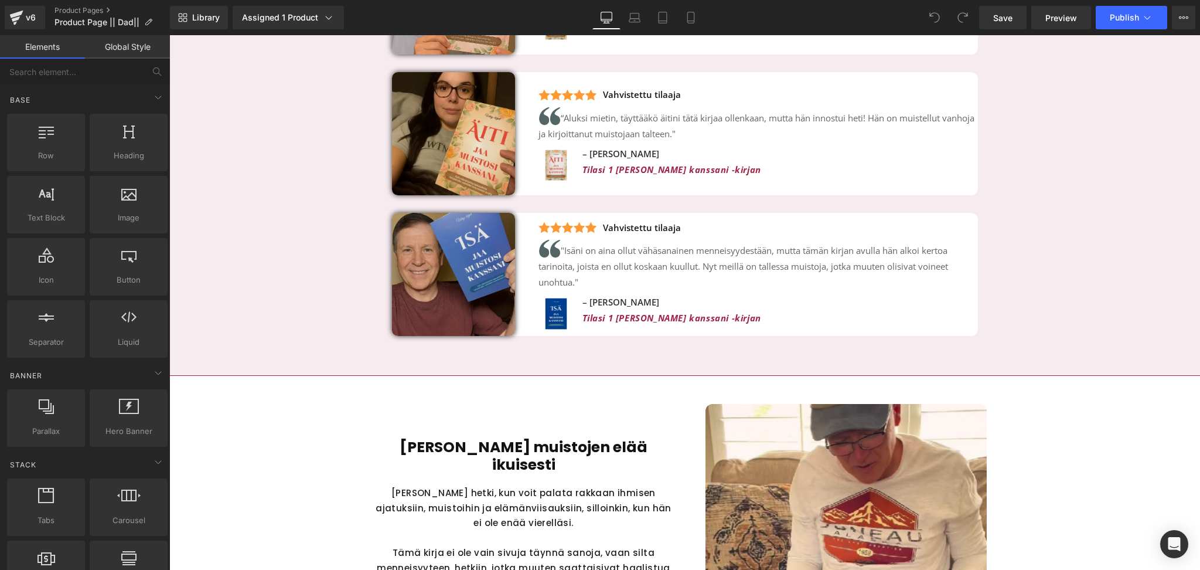
click at [464, 292] on img at bounding box center [453, 274] width 123 height 123
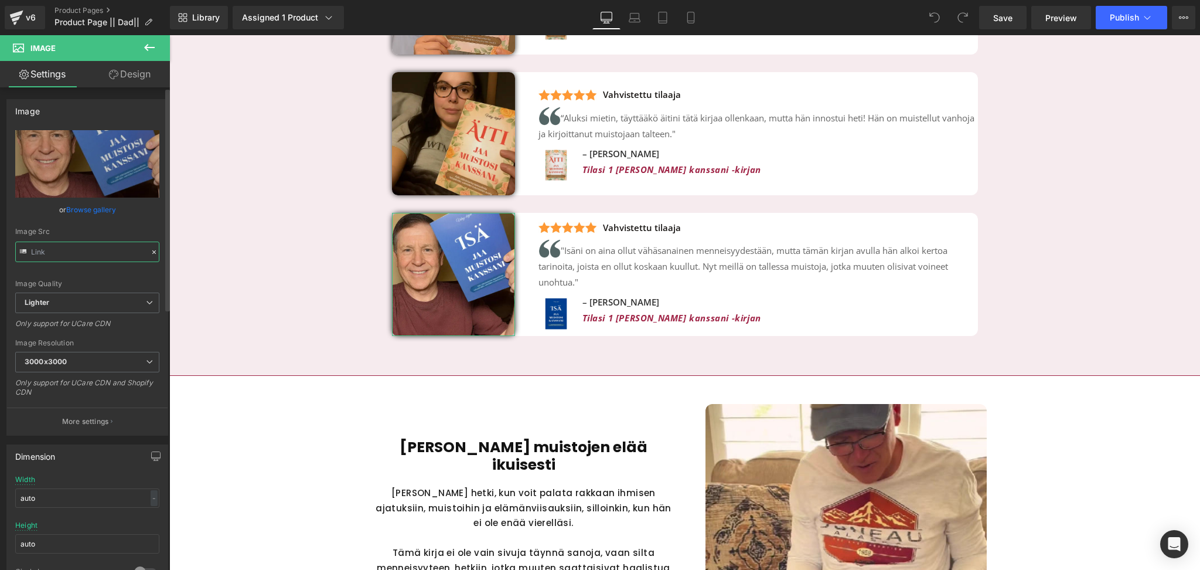
click at [115, 253] on input "text" at bounding box center [87, 251] width 144 height 21
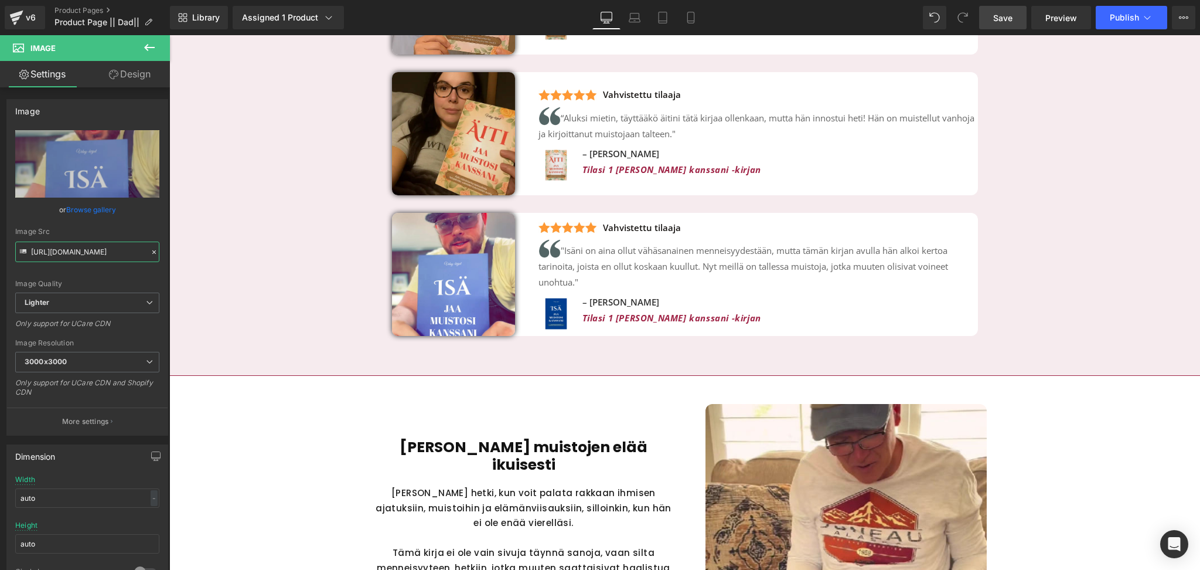
type input "[URL][DOMAIN_NAME]"
click at [996, 28] on link "Save" at bounding box center [1002, 17] width 47 height 23
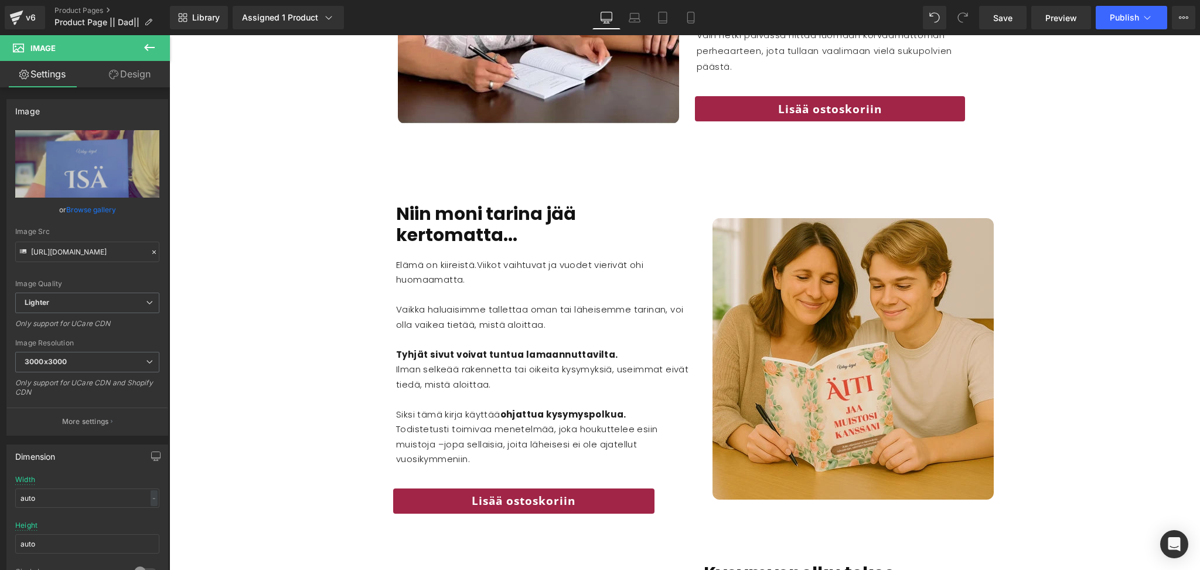
scroll to position [1722, 0]
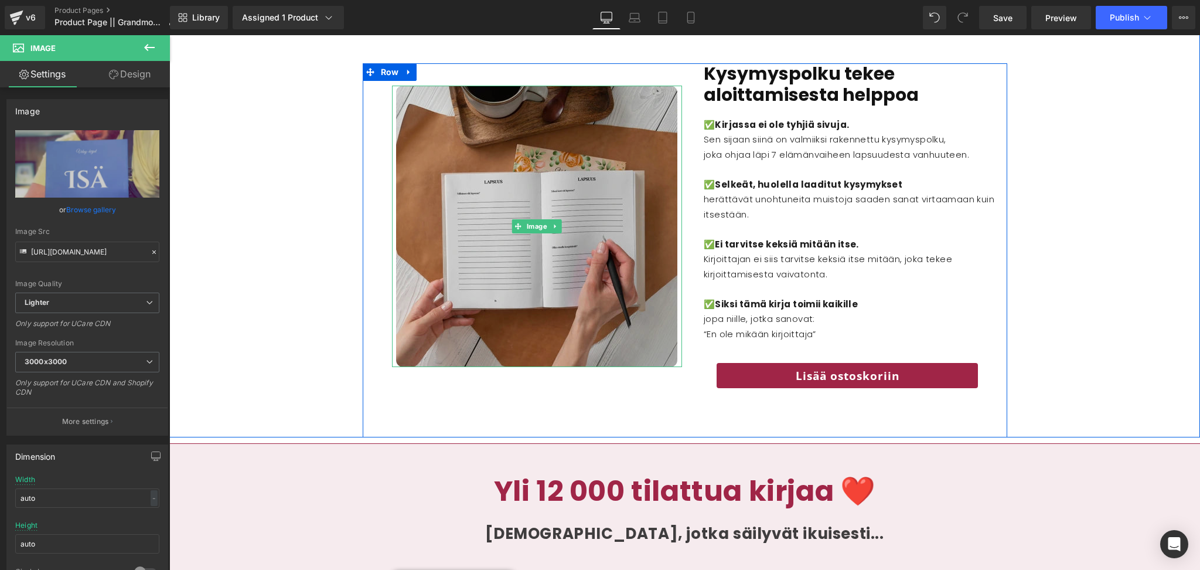
scroll to position [2249, 0]
